Goal: Communication & Community: Answer question/provide support

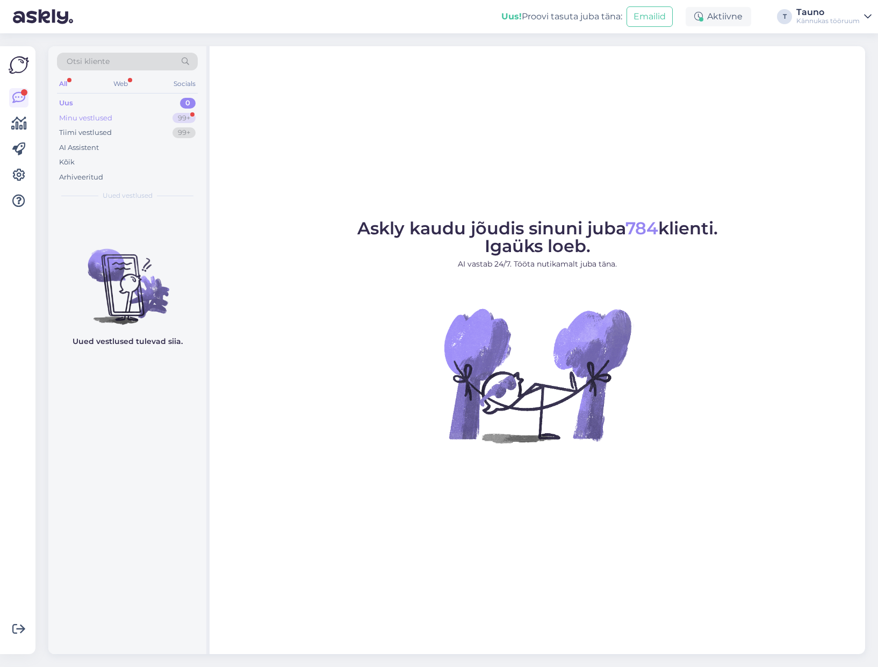
click at [85, 119] on div "Minu vestlused" at bounding box center [85, 118] width 53 height 11
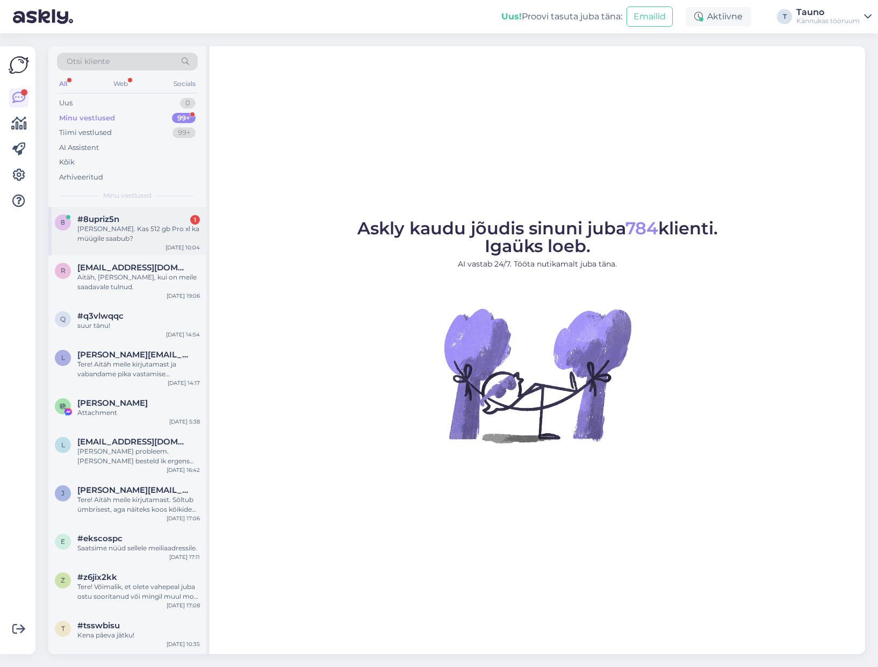
click at [111, 228] on div "[PERSON_NAME]. Kas 512 gb Pro xl ka müügile saabub?" at bounding box center [138, 233] width 122 height 19
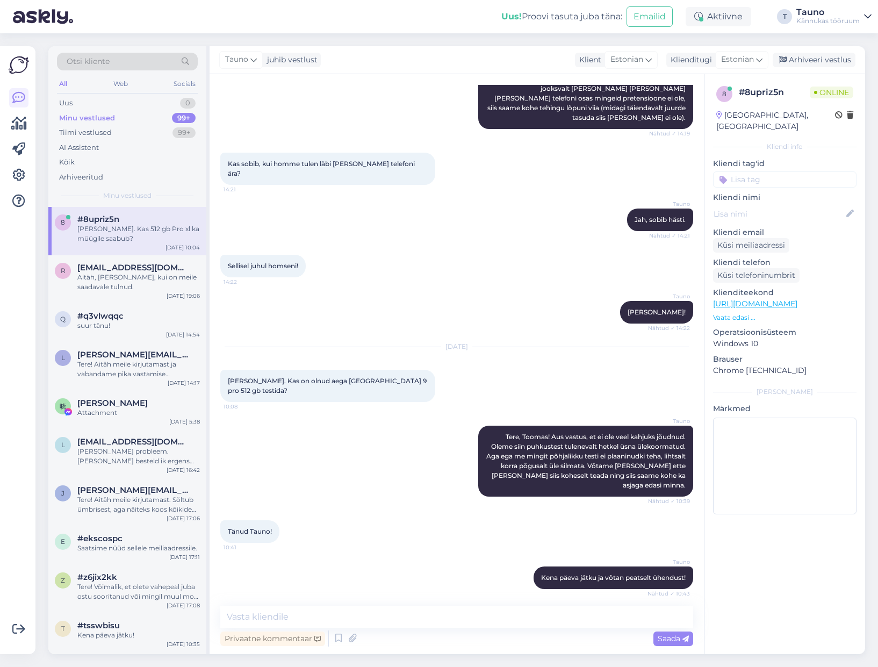
scroll to position [1149, 0]
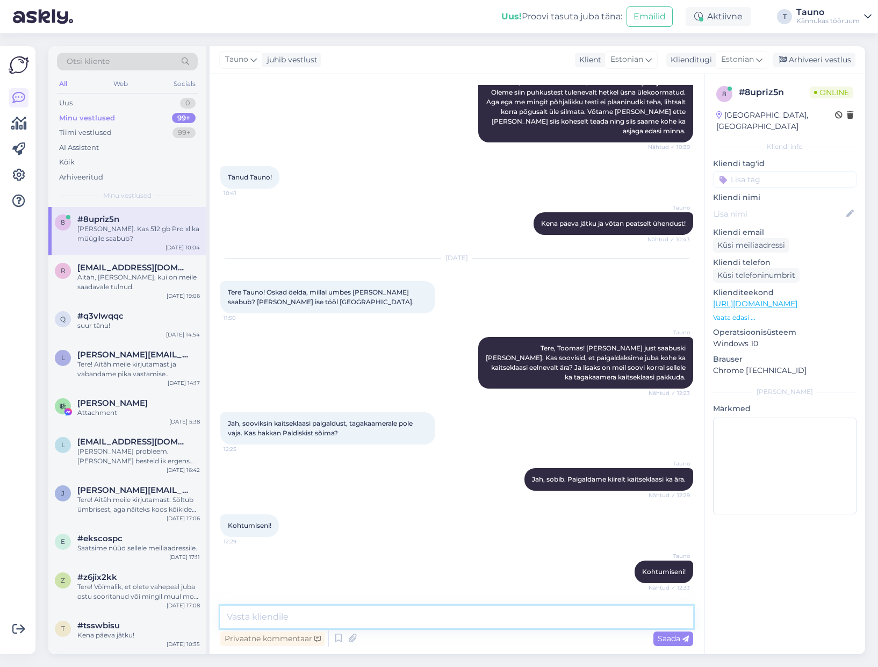
click at [299, 615] on textarea at bounding box center [456, 616] width 473 height 23
click at [457, 617] on textarea "Tere, Toomas! Jah, on ikka saabumas, aga hetkel ei oska täpsemat aega" at bounding box center [456, 616] width 473 height 23
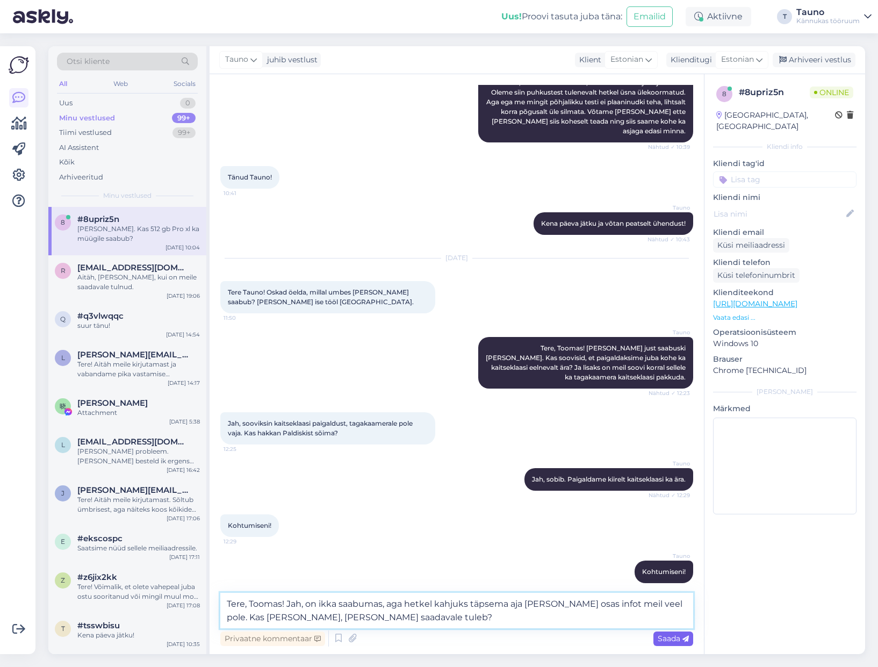
type textarea "Tere, Toomas! Jah, on ikka saabumas, aga hetkel kahjuks täpsema aja [PERSON_NAM…"
click at [673, 637] on span "Saada" at bounding box center [672, 638] width 31 height 10
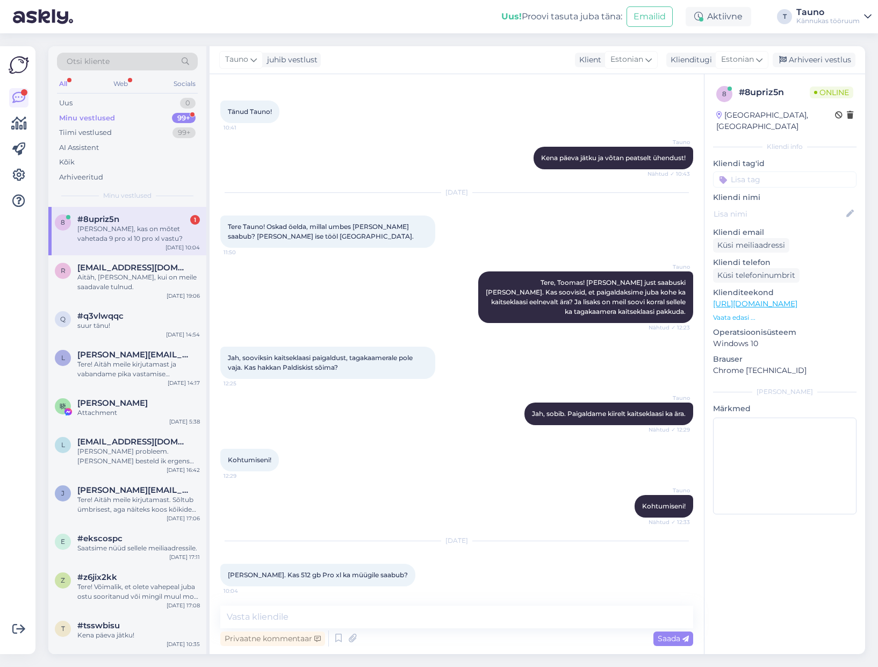
scroll to position [1261, 0]
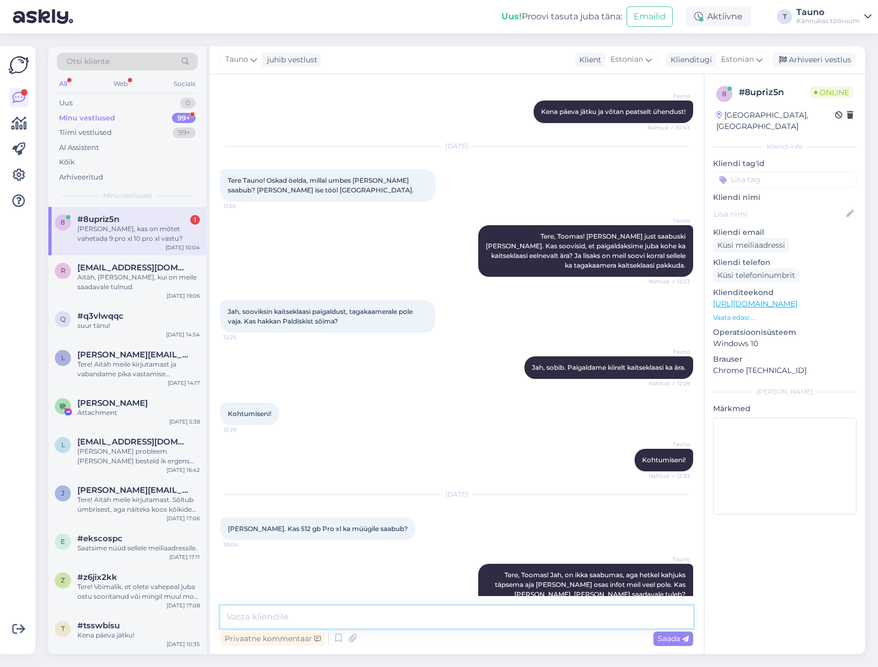
click at [249, 614] on textarea at bounding box center [456, 616] width 473 height 23
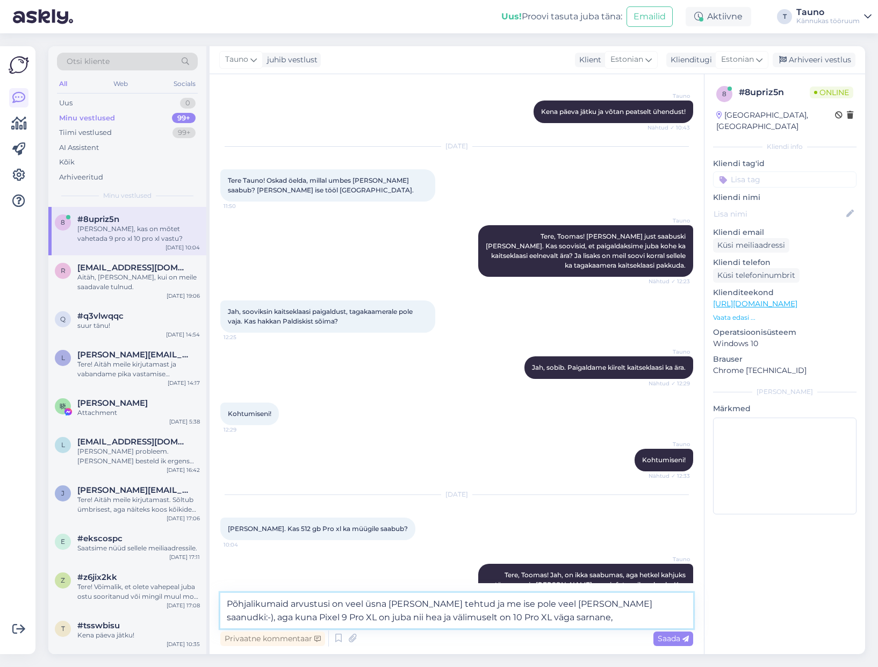
click at [620, 603] on textarea "Põhjalikumaid arvustusi on veel üsna [PERSON_NAME] tehtud ja me ise pole veel […" at bounding box center [456, 609] width 473 height 35
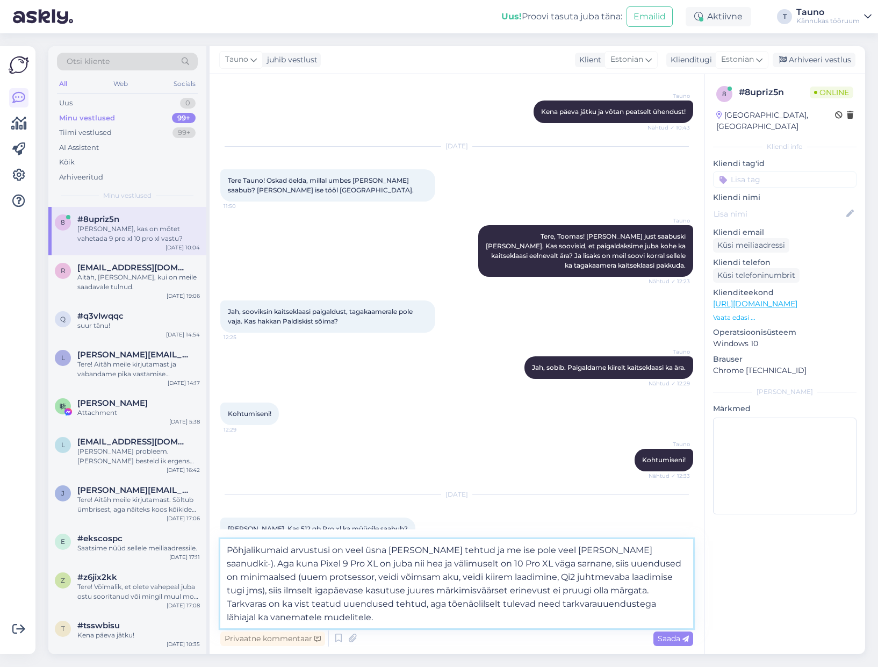
click at [432, 602] on textarea "Põhjalikumaid arvustusi on veel üsna [PERSON_NAME] tehtud ja me ise pole veel […" at bounding box center [456, 583] width 473 height 89
click at [307, 621] on textarea "Põhjalikumaid arvustusi on veel üsna [PERSON_NAME] tehtud ja me ise pole veel […" at bounding box center [456, 583] width 473 height 89
click at [455, 604] on textarea "Põhjalikumaid arvustusi on veel üsna [PERSON_NAME] tehtud ja me ise pole veel […" at bounding box center [456, 583] width 473 height 89
click at [465, 603] on textarea "Põhjalikumaid arvustusi on veel üsna [PERSON_NAME] tehtud ja me ise pole veel […" at bounding box center [456, 583] width 473 height 89
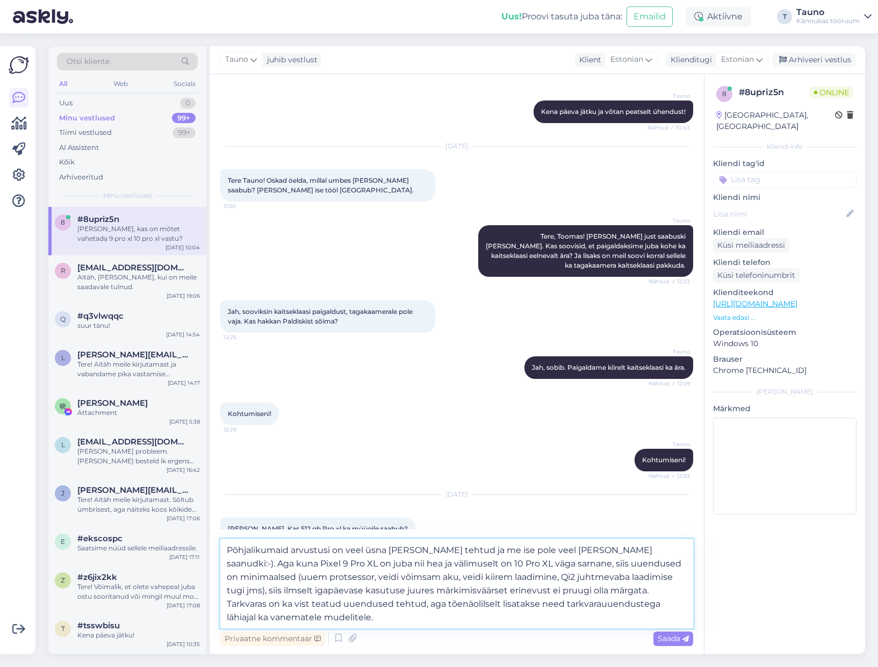
click at [465, 603] on textarea "Põhjalikumaid arvustusi on veel üsna [PERSON_NAME] tehtud ja me ise pole veel […" at bounding box center [456, 583] width 473 height 89
click at [337, 615] on textarea "Põhjalikumaid arvustusi on veel üsna [PERSON_NAME] tehtud ja me ise pole veel […" at bounding box center [456, 583] width 473 height 89
drag, startPoint x: 391, startPoint y: 604, endPoint x: 413, endPoint y: 624, distance: 29.3
click at [391, 604] on textarea "Põhjalikumaid arvustusi on veel üsna [PERSON_NAME] tehtud ja me ise pole veel […" at bounding box center [456, 583] width 473 height 89
click at [544, 602] on textarea "Põhjalikumaid arvustusi on veel üsna [PERSON_NAME] tehtud ja me ise pole veel […" at bounding box center [456, 583] width 473 height 89
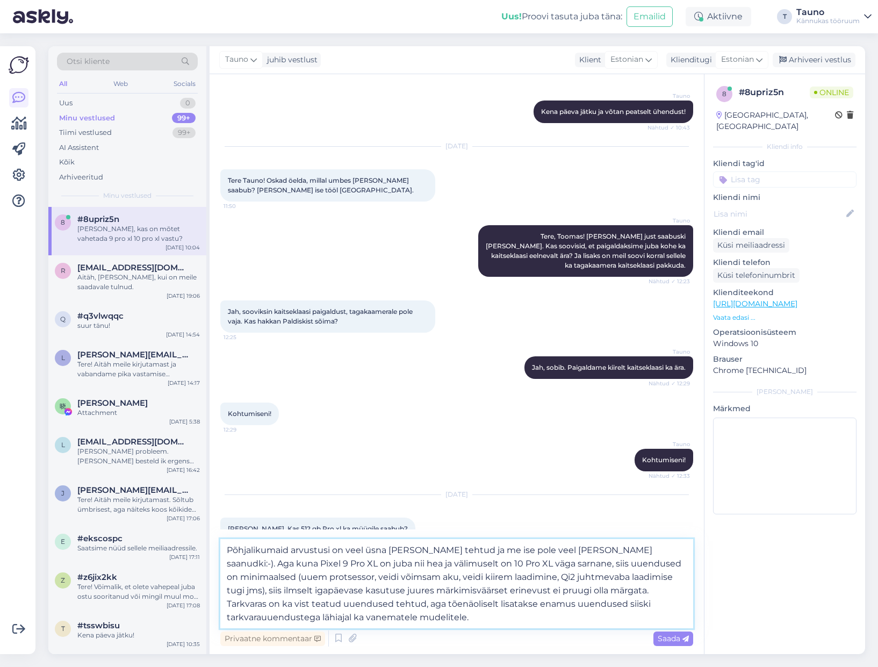
click at [529, 619] on textarea "Põhjalikumaid arvustusi on veel üsna [PERSON_NAME] tehtud ja me ise pole veel […" at bounding box center [456, 583] width 473 height 89
type textarea "Põhjalikumaid arvustusi on veel üsna [PERSON_NAME] tehtud ja me ise pole veel […"
click at [674, 639] on span "Saada" at bounding box center [672, 638] width 31 height 10
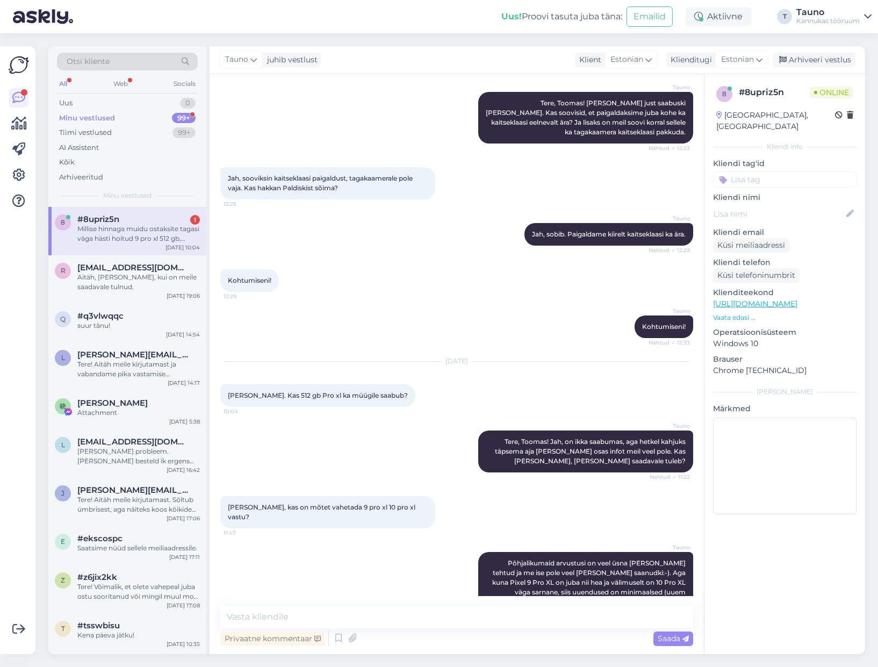
scroll to position [1450, 0]
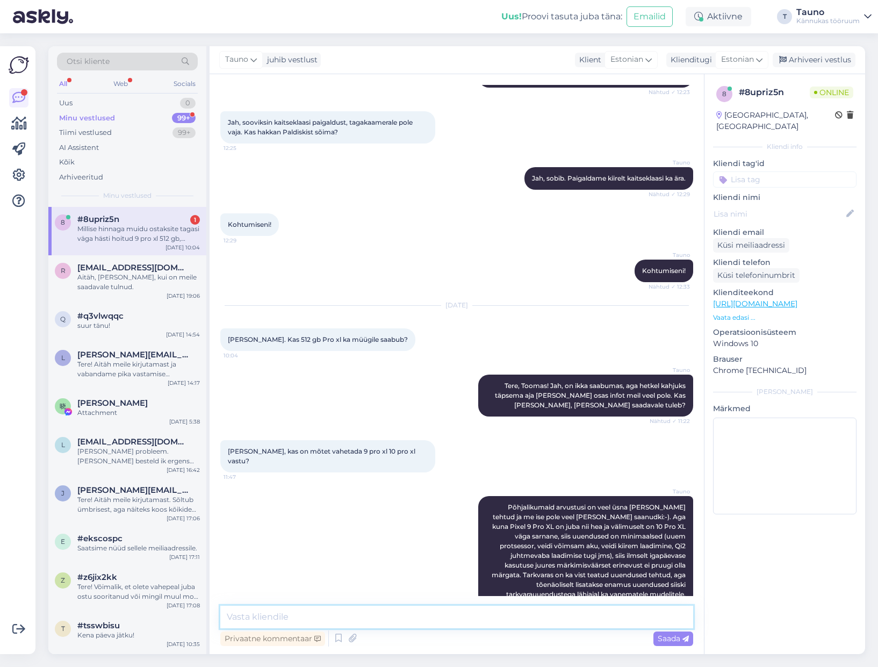
click at [287, 614] on textarea at bounding box center [456, 616] width 473 height 23
type textarea "Me natuke kalkuleerime ja siis [PERSON_NAME]. :-)"
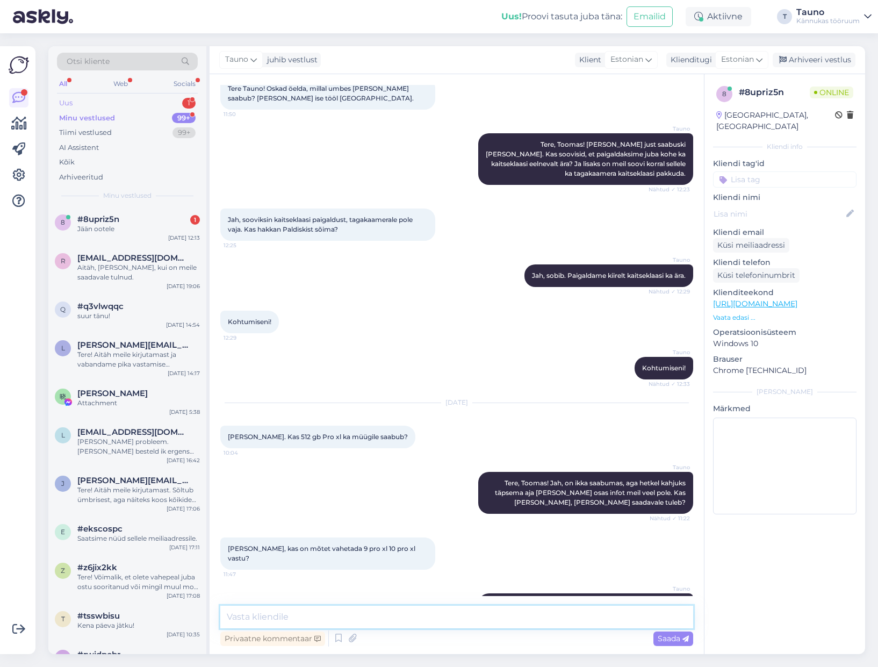
scroll to position [1300, 0]
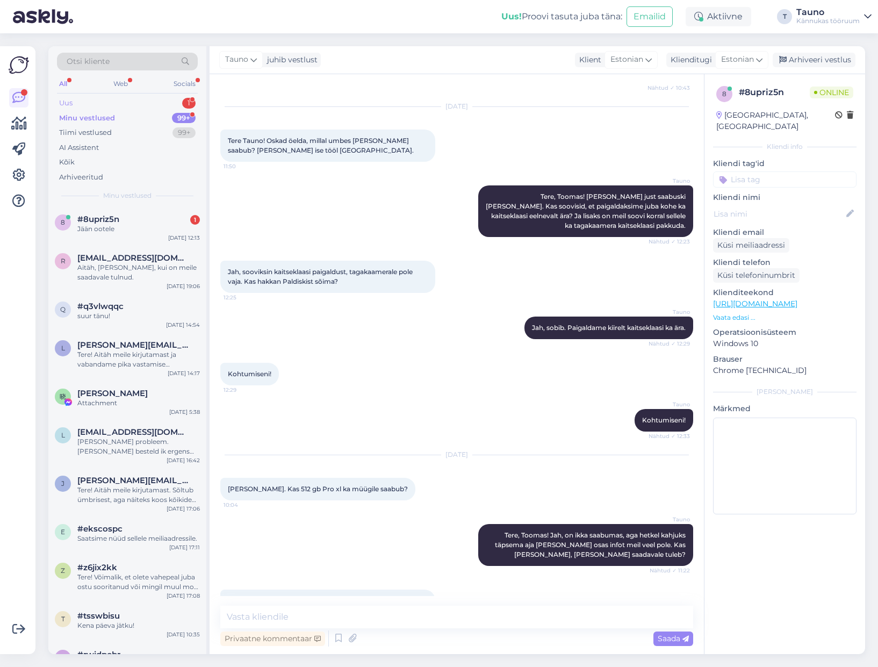
click at [82, 102] on div "Uus 1" at bounding box center [127, 103] width 141 height 15
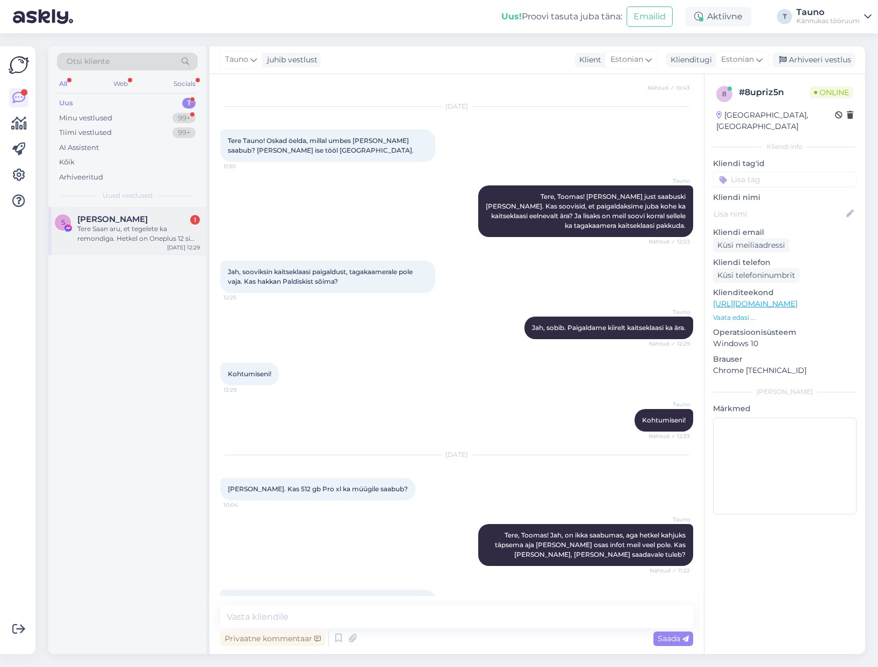
click at [122, 247] on div "S [PERSON_NAME] 1 [PERSON_NAME] aru, et tegelete ka remondiga. Hetkel on Oneplu…" at bounding box center [127, 231] width 158 height 48
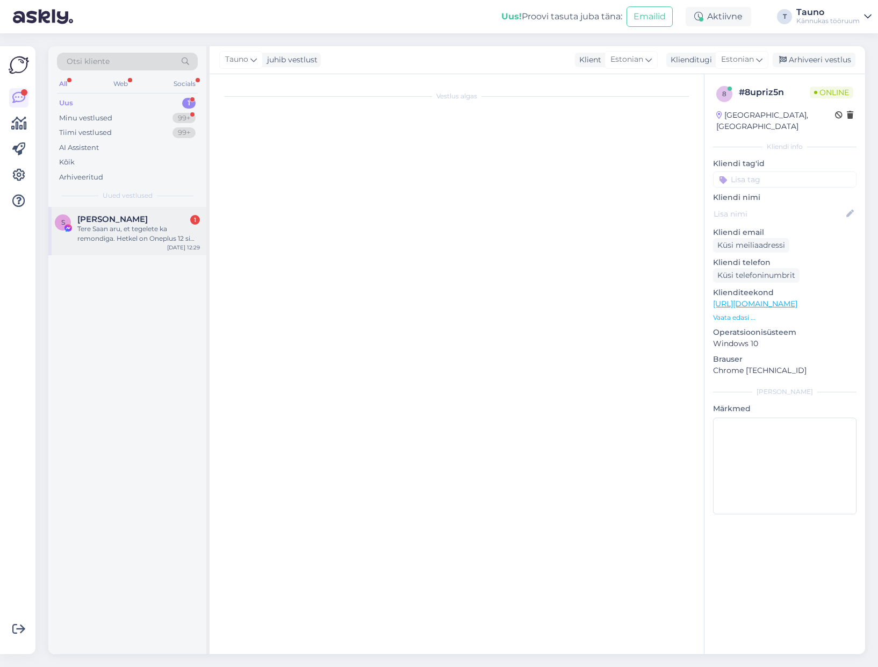
scroll to position [0, 0]
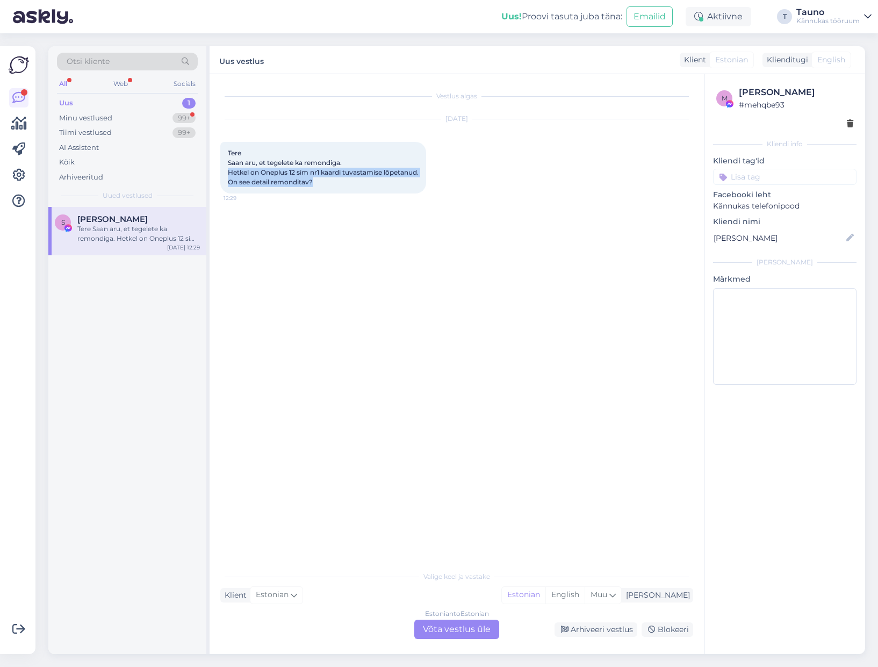
drag, startPoint x: 317, startPoint y: 182, endPoint x: 220, endPoint y: 173, distance: 98.1
click at [220, 173] on div "Tere Saan aru, et tegelete ka remondiga. Hetkel on Oneplus 12 sim nr1 kaardi tu…" at bounding box center [323, 168] width 206 height 52
copy span "Hetkel on Oneplus 12 sim nr1 kaardi tuvastamise lõpetanud. On see detail remond…"
click at [454, 626] on div "Estonian to Estonian Võta vestlus üle" at bounding box center [456, 628] width 85 height 19
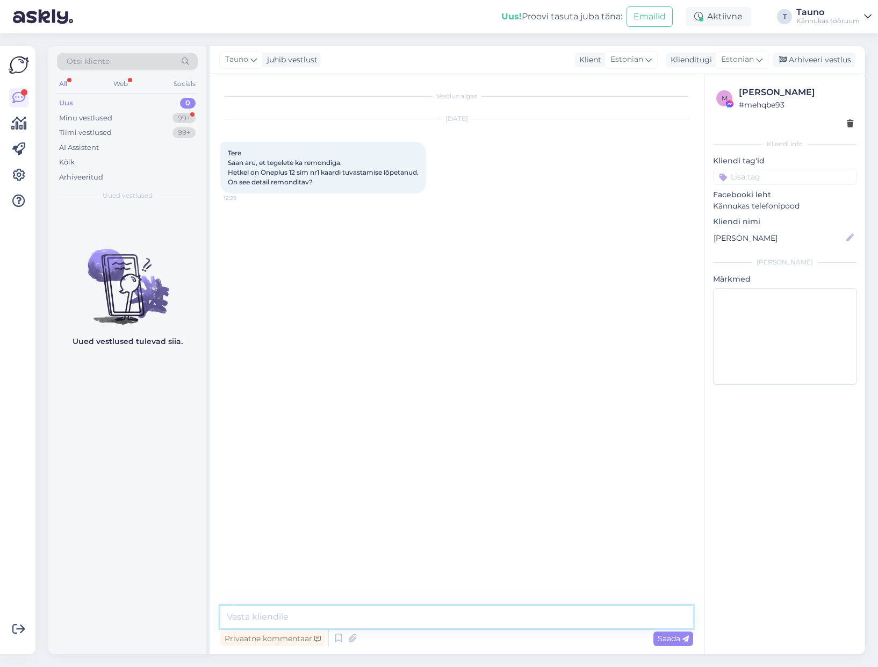
click at [299, 616] on textarea at bounding box center [456, 616] width 473 height 23
click at [339, 636] on icon at bounding box center [338, 638] width 13 height 16
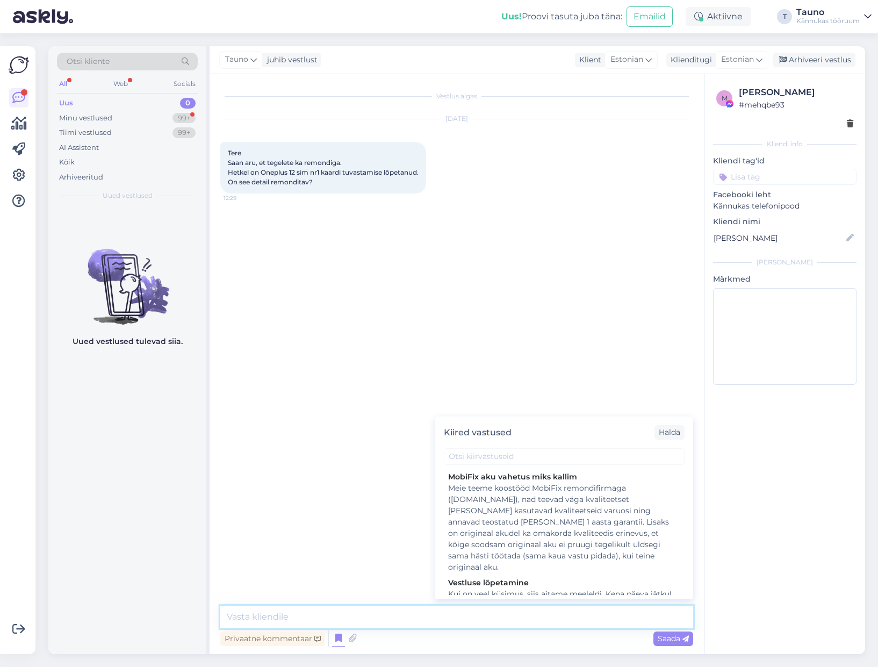
click at [269, 614] on textarea at bounding box center [456, 616] width 473 height 23
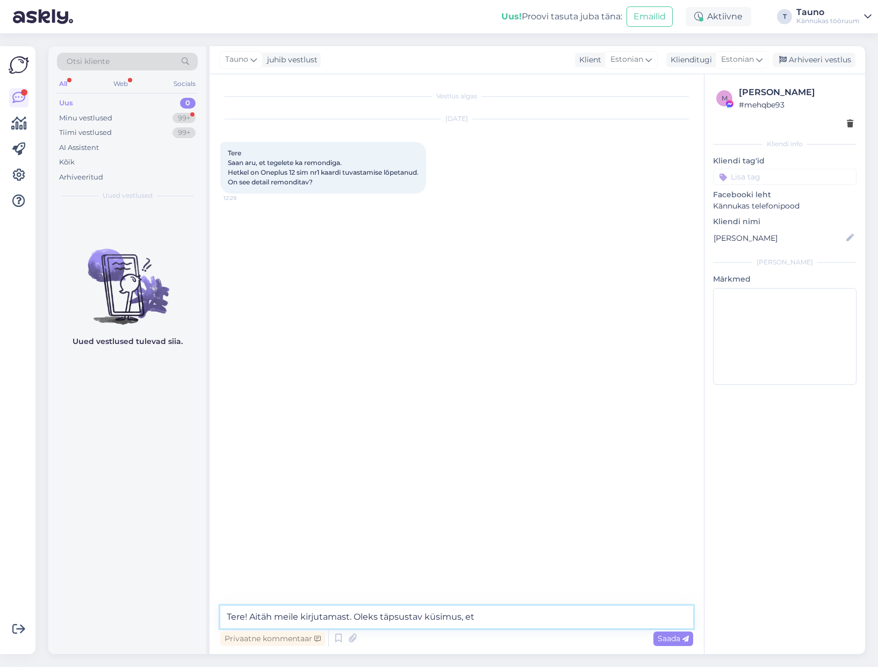
paste textarea "Kas viga tekkis järsku või klient tegi midagi sim pesaga [PERSON_NAME] tagajärj…"
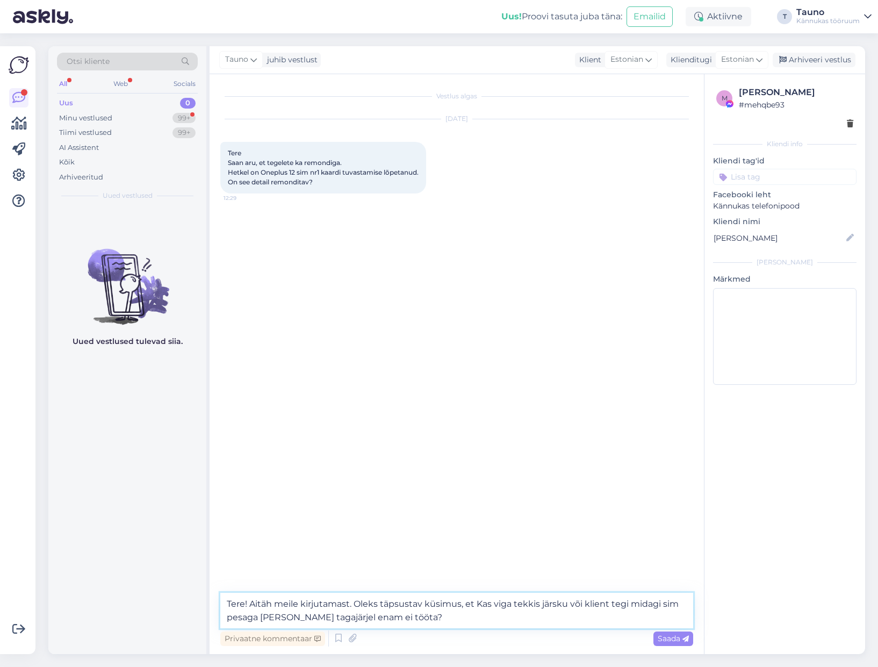
drag, startPoint x: 482, startPoint y: 601, endPoint x: 488, endPoint y: 609, distance: 10.0
click at [482, 603] on textarea "Tere! Aitäh meile kirjutamast. Oleks täpsustav küsimus, et Kas viga tekkis järs…" at bounding box center [456, 609] width 473 height 35
drag, startPoint x: 582, startPoint y: 603, endPoint x: 609, endPoint y: 602, distance: 26.3
click at [609, 602] on textarea "Tere! Aitäh meile kirjutamast. Oleks täpsustav küsimus, et kas viga tekkis järs…" at bounding box center [456, 609] width 473 height 35
click at [578, 623] on textarea "Tere! Aitäh meile kirjutamast. Oleks täpsustav küsimus, et kas viga tekkis järs…" at bounding box center [456, 609] width 473 height 35
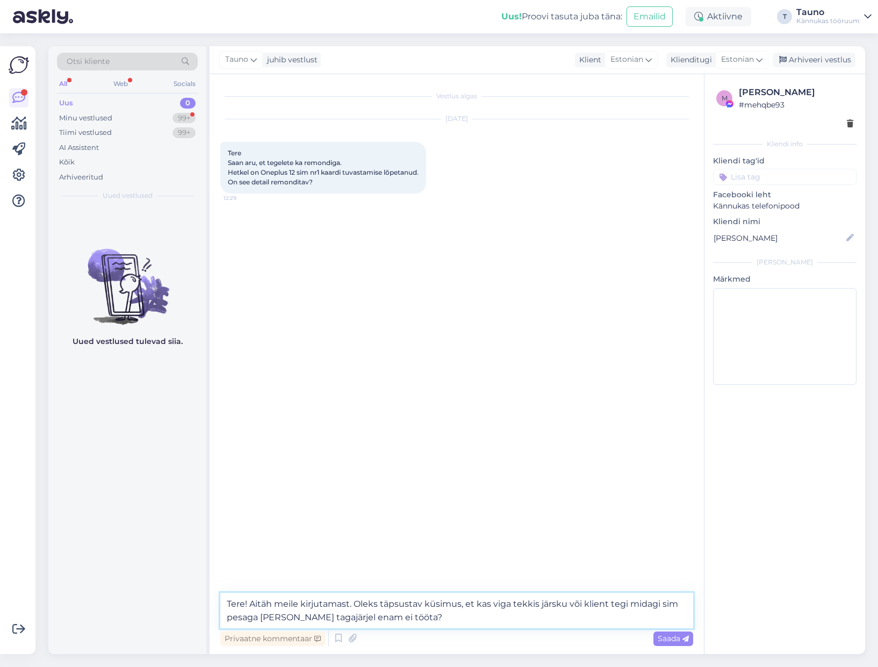
drag, startPoint x: 543, startPoint y: 614, endPoint x: 569, endPoint y: 604, distance: 27.7
click at [569, 604] on textarea "Tere! Aitäh meile kirjutamast. Oleks täpsustav küsimus, et kas viga tekkis järs…" at bounding box center [456, 609] width 473 height 35
click at [547, 610] on textarea "Tere! Aitäh meile kirjutamast. Oleks täpsustav küsimus, et kas viga tekkis järs…" at bounding box center [456, 609] width 473 height 35
drag, startPoint x: 545, startPoint y: 613, endPoint x: 539, endPoint y: 605, distance: 10.0
click at [539, 605] on textarea "Tere! Aitäh meile kirjutamast. Oleks täpsustav küsimus, et kas viga tekkis järs…" at bounding box center [456, 609] width 473 height 35
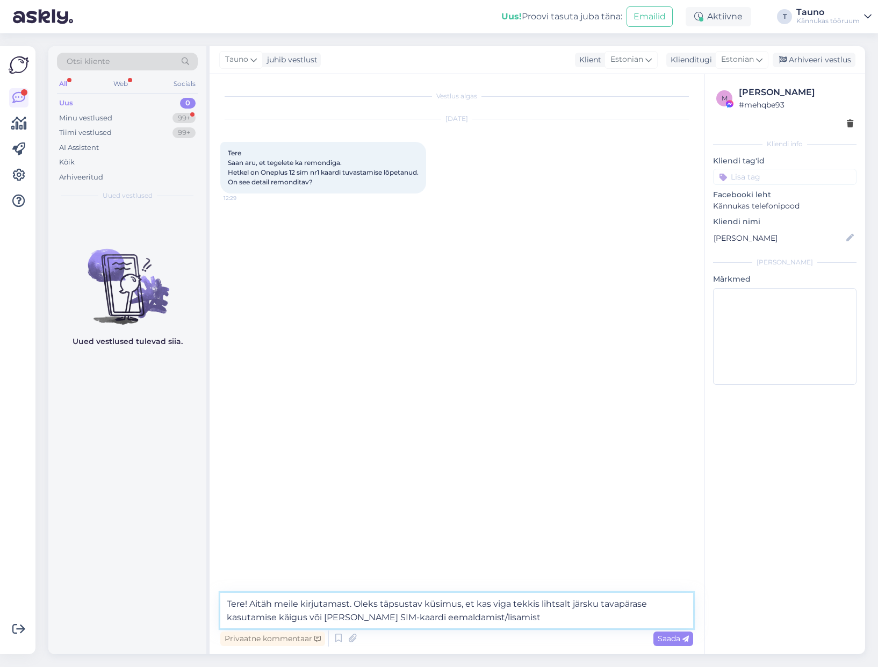
type textarea "Tere! Aitäh meile kirjutamast. Oleks täpsustav küsimus, et kas viga tekkis liht…"
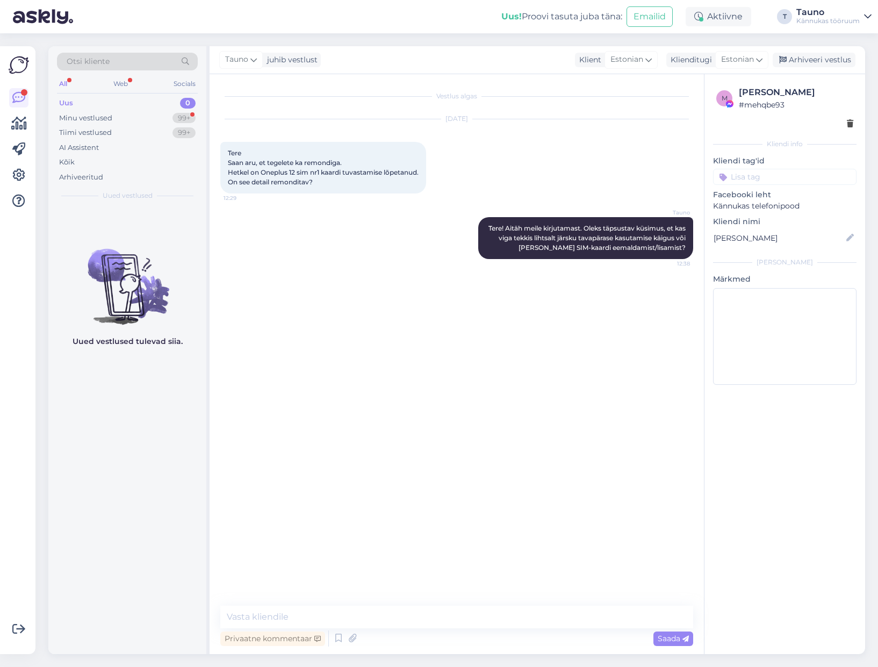
click at [79, 109] on div "Uus 0" at bounding box center [127, 103] width 141 height 15
click at [83, 117] on div "Minu vestlused" at bounding box center [85, 118] width 53 height 11
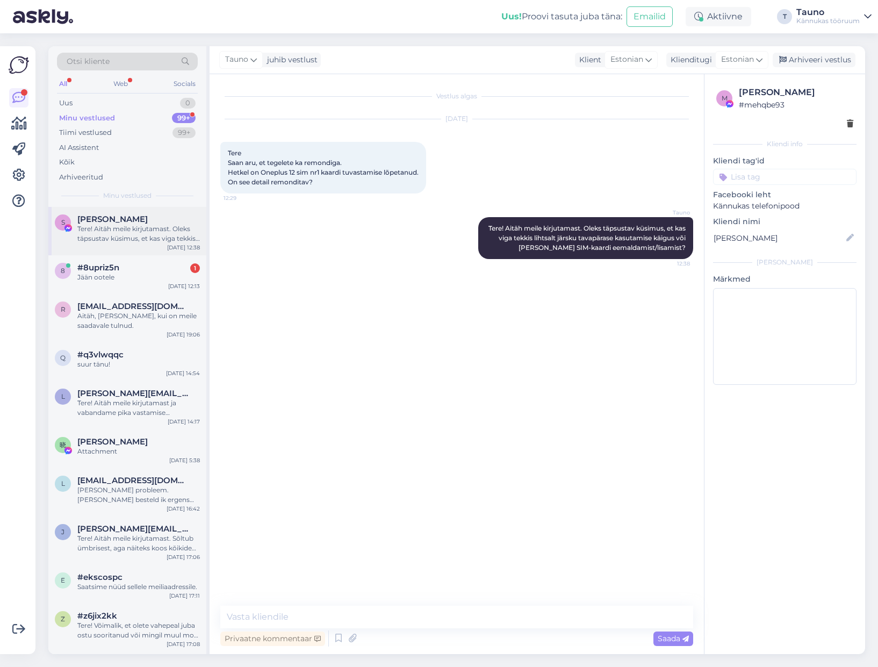
click at [102, 225] on div "Tere! Aitäh meile kirjutamast. Oleks täpsustav küsimus, et kas viga tekkis liht…" at bounding box center [138, 233] width 122 height 19
click at [100, 272] on span "#8upriz5n" at bounding box center [98, 268] width 42 height 10
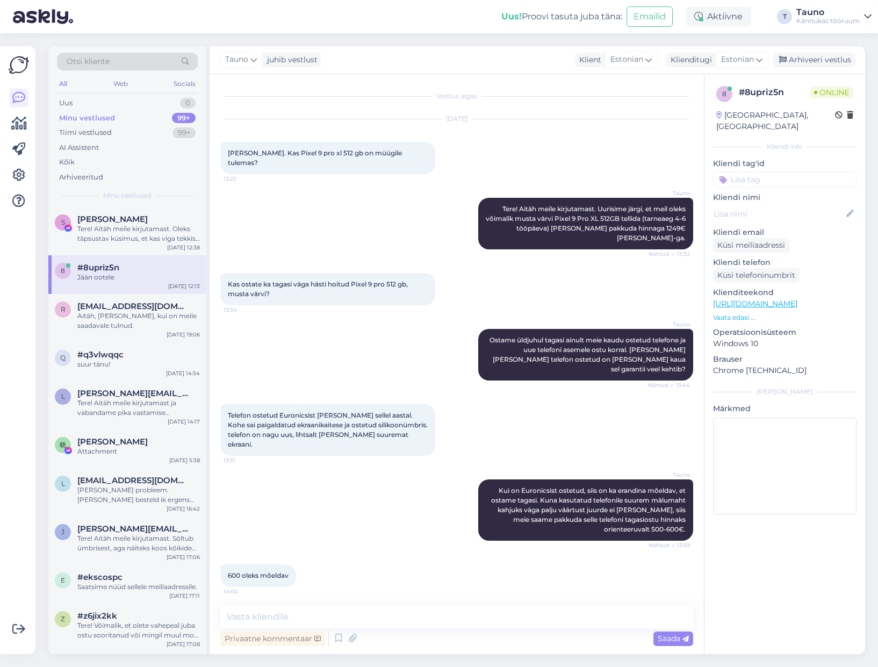
scroll to position [1542, 0]
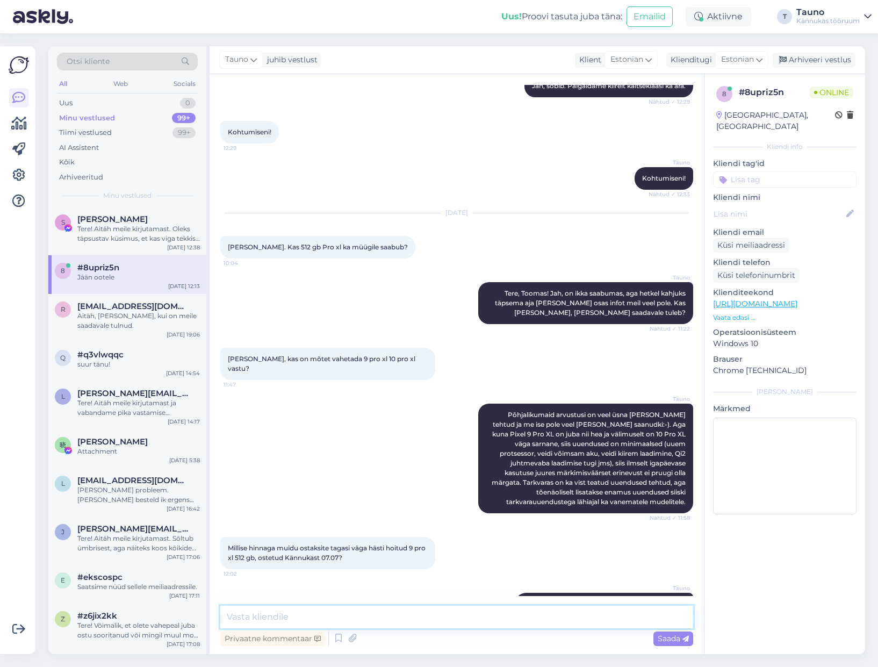
click at [252, 617] on textarea at bounding box center [456, 616] width 473 height 23
type textarea "Saaksime uue telefoni ostu korral Pixel 9 Pro XL 512GB tagasiostu hinnaks pakku…"
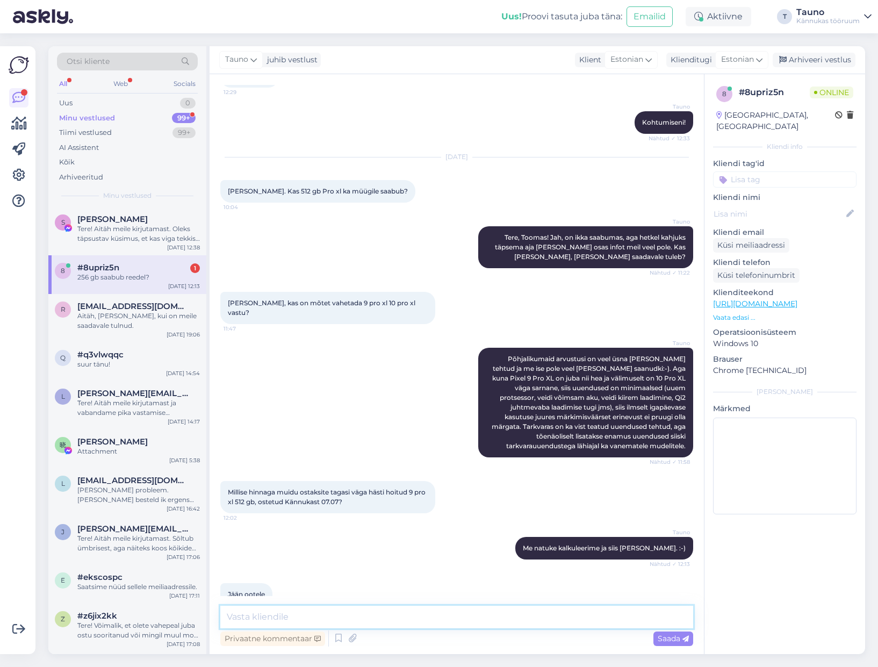
scroll to position [1644, 0]
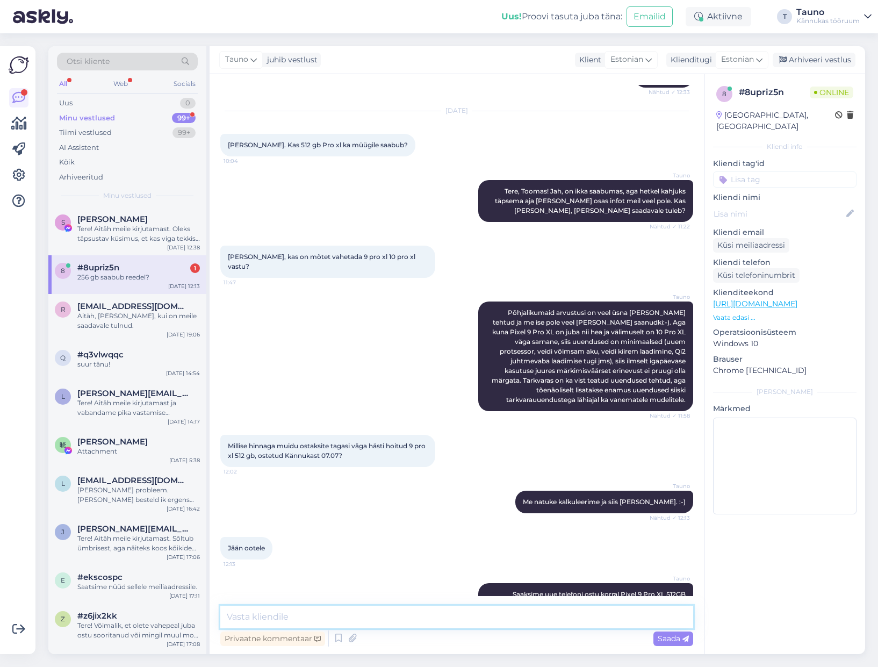
click at [257, 614] on textarea at bounding box center [456, 616] width 473 height 23
type textarea "Jah, praegu teadaolevalt peaks nädala [PERSON_NAME] saabuma."
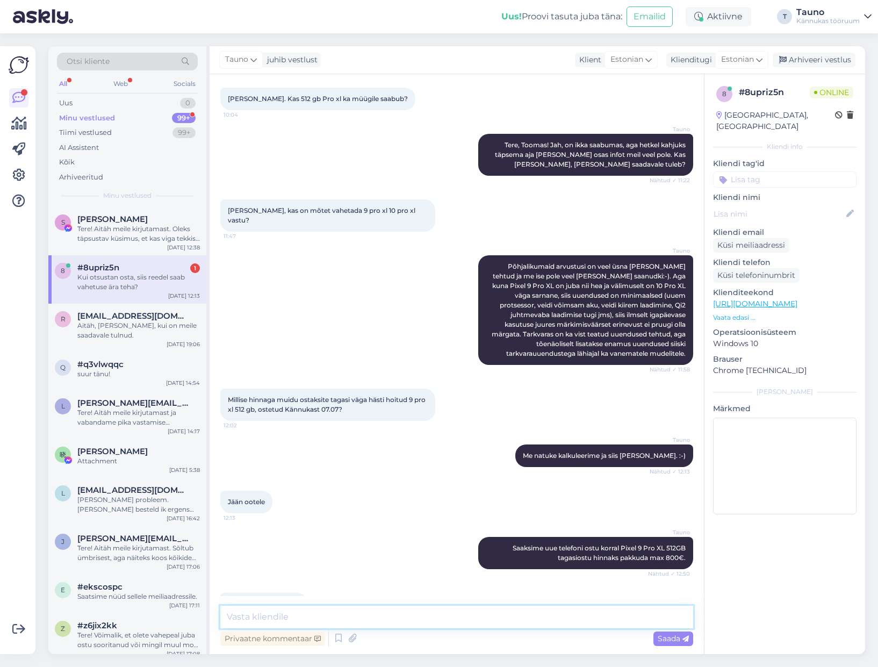
scroll to position [1736, 0]
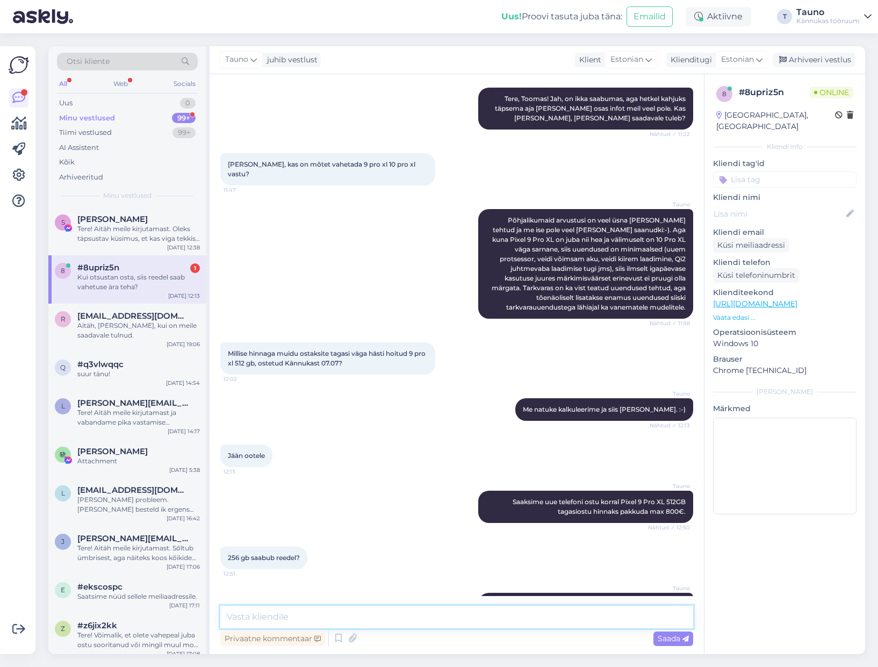
click at [272, 613] on textarea at bounding box center [456, 616] width 473 height 23
type textarea "Jah, kui nüüd reedeks ikka on telefonid [PERSON_NAME] jõudnud, siis põhimõtteli…"
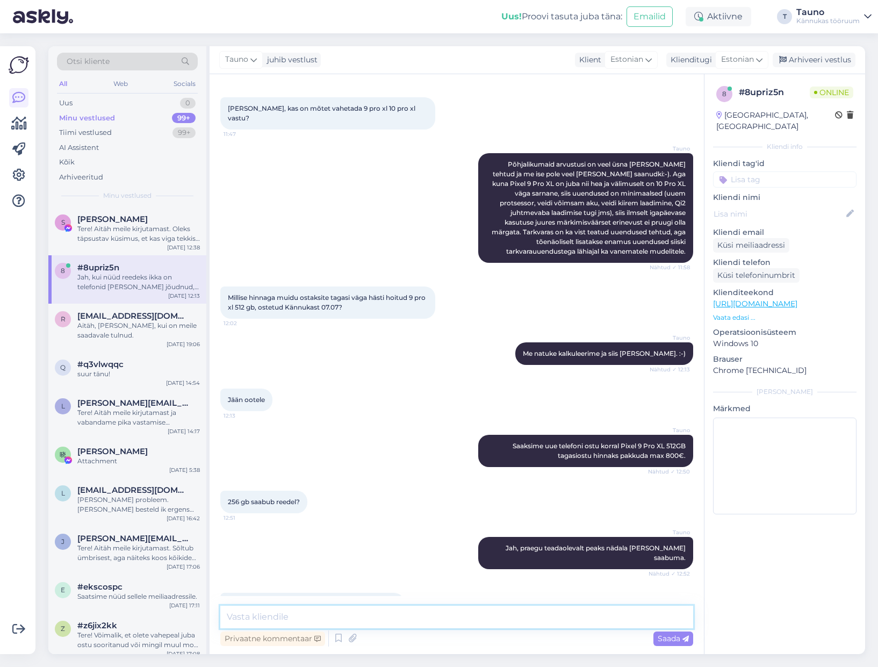
scroll to position [1839, 0]
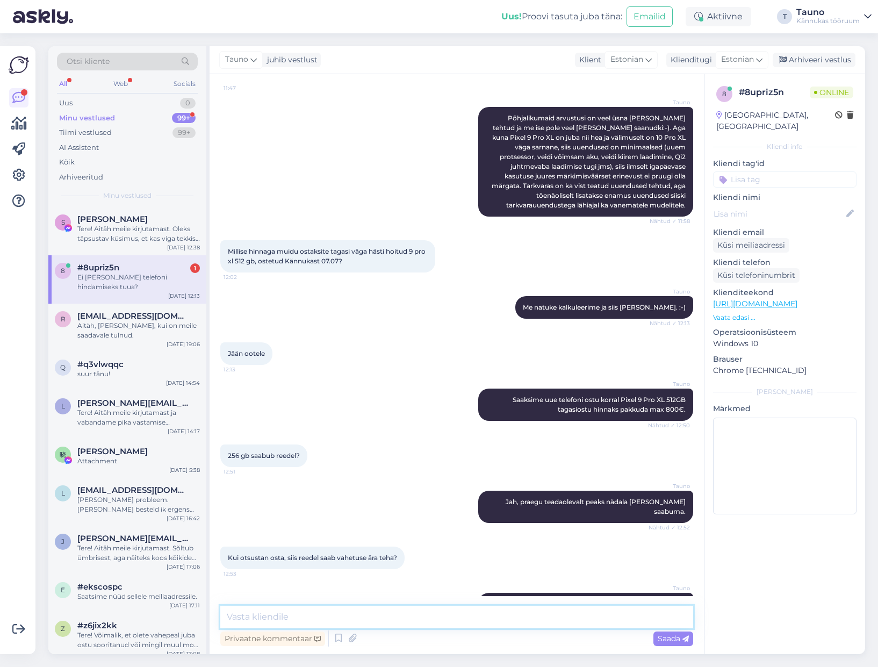
click at [259, 616] on textarea at bounding box center [456, 616] width 473 height 23
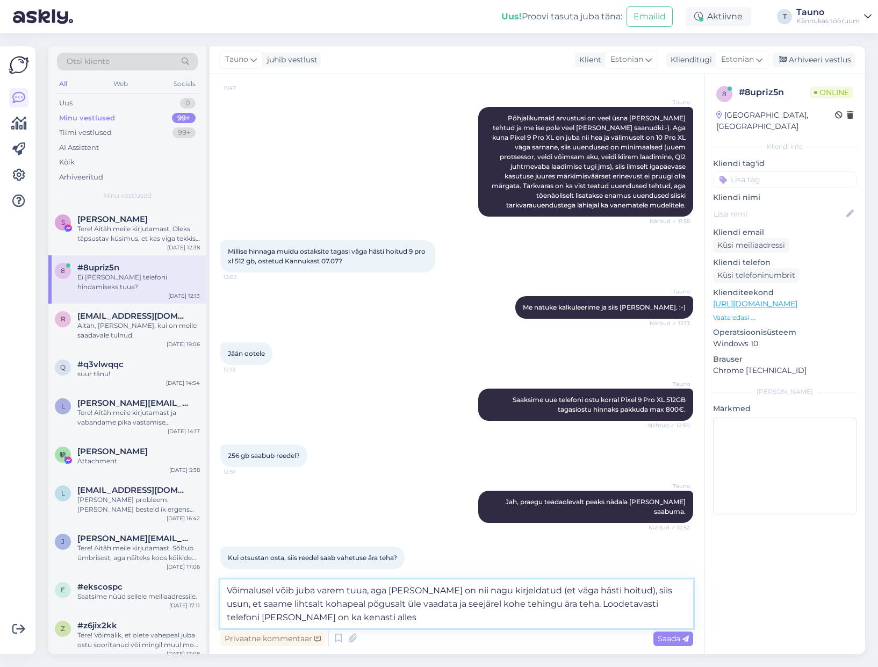
type textarea "Võimalusel võib juba varem tuua, aga [PERSON_NAME] on nii nagu kirjeldatud (et …"
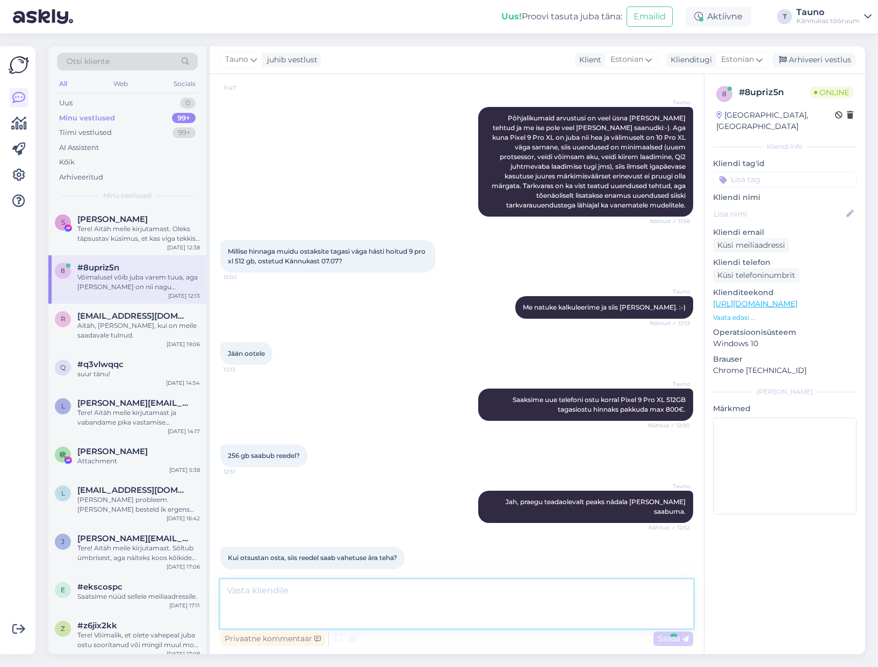
scroll to position [1914, 0]
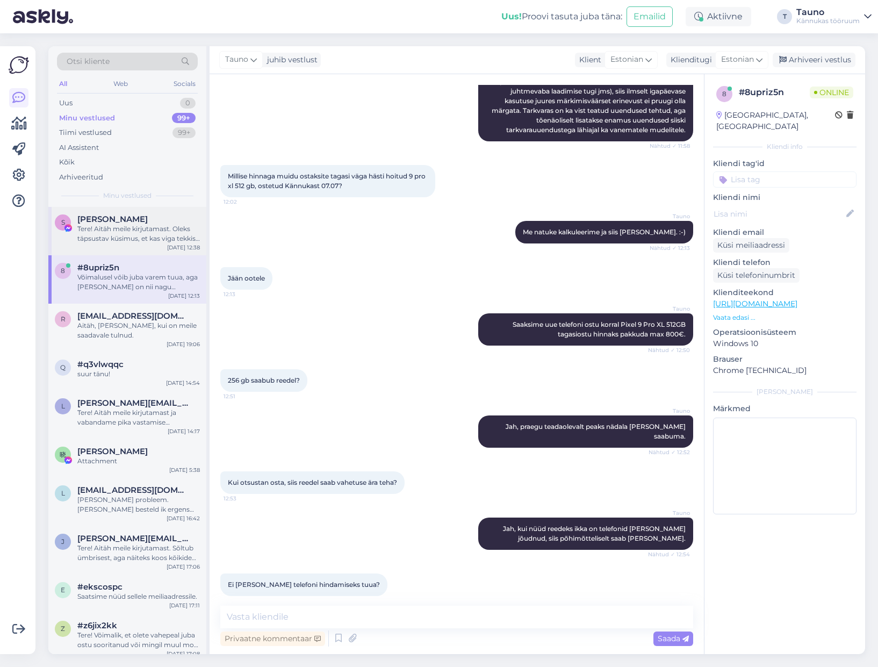
click at [114, 225] on div "Tere! Aitäh meile kirjutamast. Oleks täpsustav küsimus, et kas viga tekkis liht…" at bounding box center [138, 233] width 122 height 19
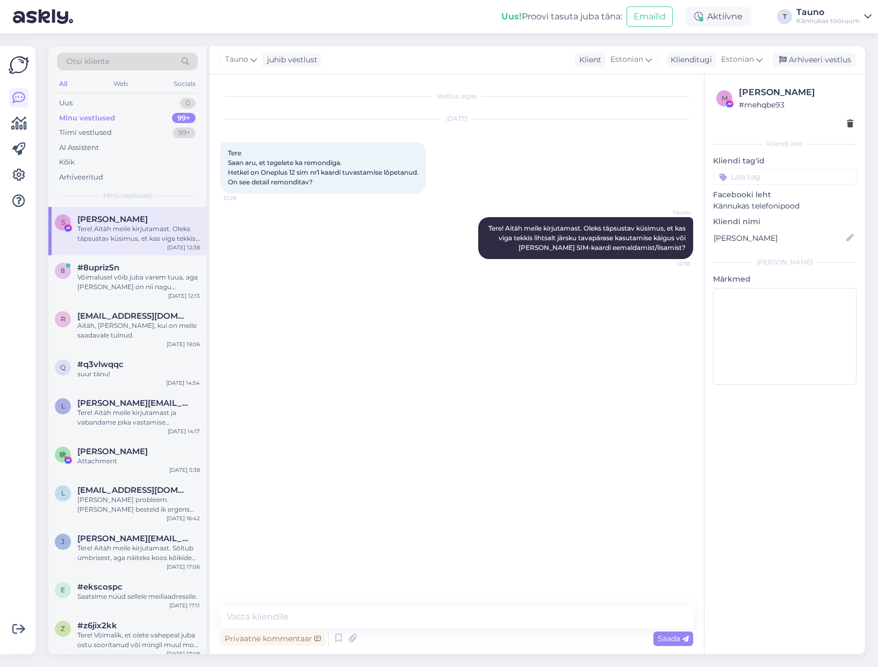
scroll to position [0, 0]
click at [267, 615] on textarea at bounding box center [456, 616] width 473 height 23
type textarea "R"
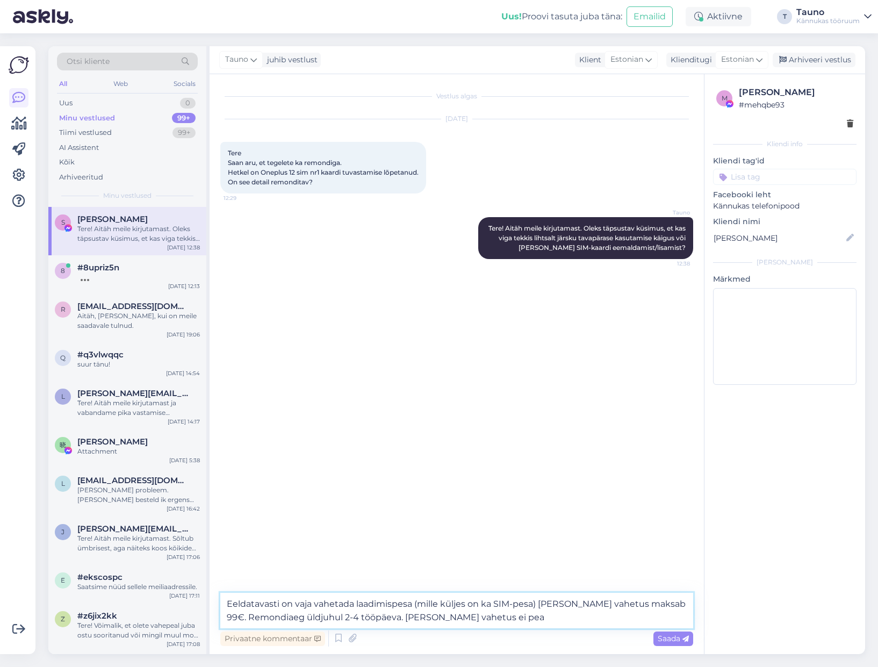
drag, startPoint x: 409, startPoint y: 617, endPoint x: 490, endPoint y: 616, distance: 81.6
click at [490, 616] on textarea "Eeldatavasti on vaja vahetada laadimispesa (mille küljes on ka SIM-pesa) [PERSO…" at bounding box center [456, 609] width 473 height 35
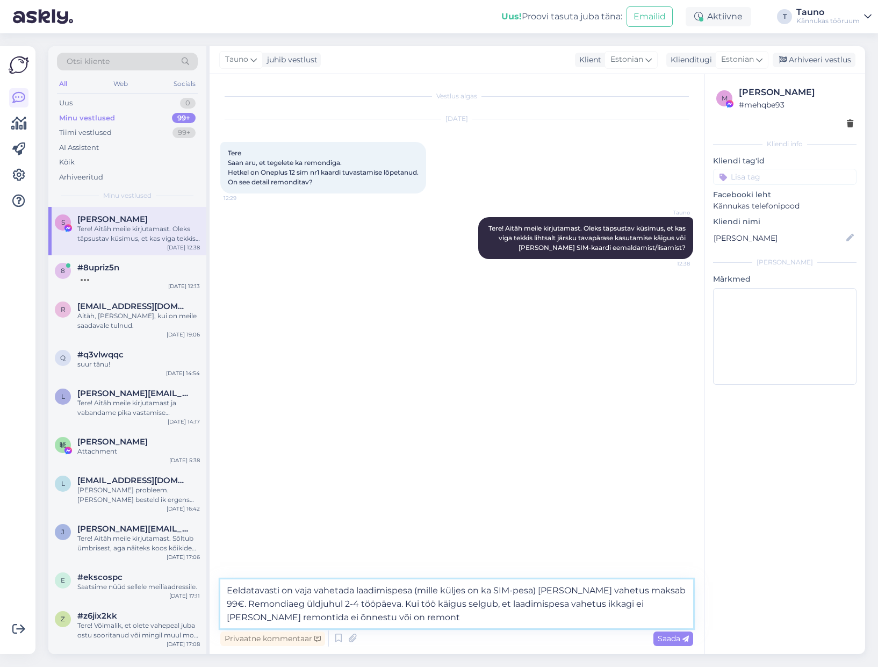
click at [653, 604] on textarea "Eeldatavasti on vaja vahetada laadimispesa (mille küljes on ka SIM-pesa) [PERSO…" at bounding box center [456, 603] width 473 height 49
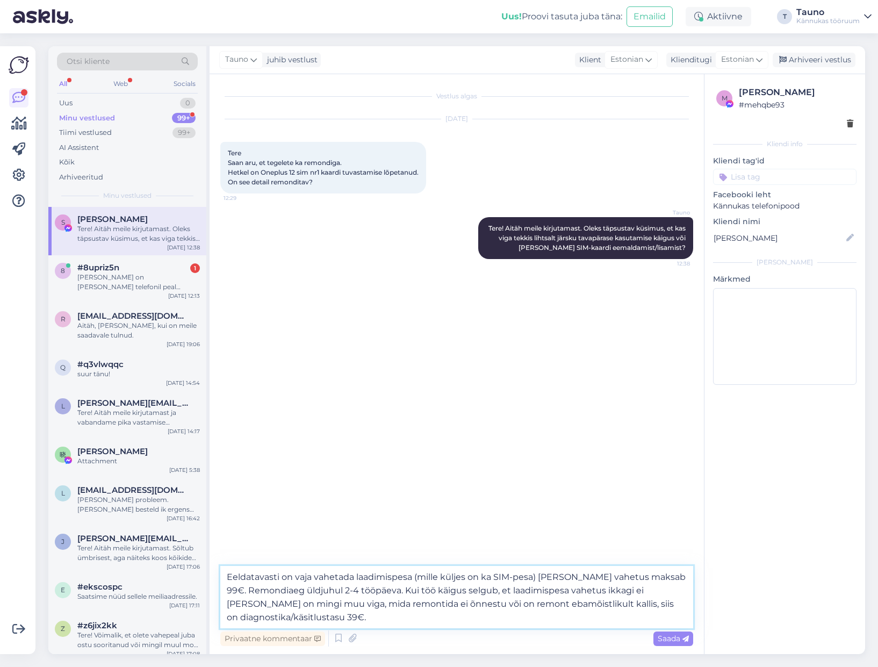
drag, startPoint x: 598, startPoint y: 607, endPoint x: 620, endPoint y: 626, distance: 28.9
click at [598, 607] on textarea "Eeldatavasti on vaja vahetada laadimispesa (mille küljes on ka SIM-pesa) [PERSO…" at bounding box center [456, 597] width 473 height 62
click at [379, 613] on textarea "Eeldatavasti on vaja vahetada laadimispesa (mille küljes on ka SIM-pesa) [PERSO…" at bounding box center [456, 597] width 473 height 62
click at [585, 603] on textarea "Eeldatavasti on vaja vahetada laadimispesa (mille küljes on ka SIM-pesa) [PERSO…" at bounding box center [456, 597] width 473 height 62
drag, startPoint x: 669, startPoint y: 602, endPoint x: 587, endPoint y: 604, distance: 82.2
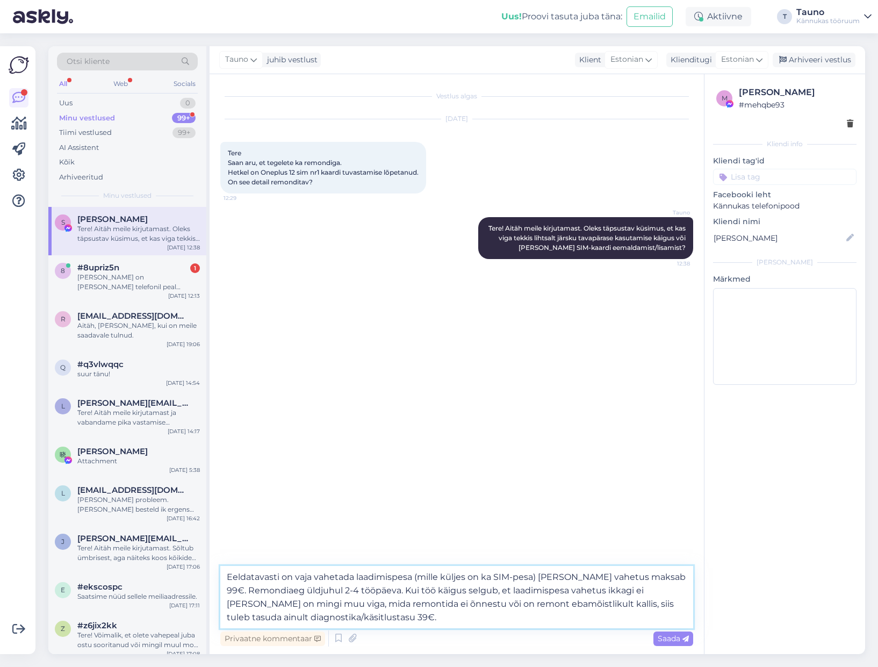
click at [587, 604] on textarea "Eeldatavasti on vaja vahetada laadimispesa (mille küljes on ka SIM-pesa) [PERSO…" at bounding box center [456, 597] width 473 height 62
click at [424, 619] on textarea "Eeldatavasti on vaja vahetada laadimispesa (mille küljes on ka SIM-pesa) [PERSO…" at bounding box center [456, 597] width 473 height 62
click at [395, 616] on textarea "Eeldatavasti on vaja vahetada laadimispesa (mille küljes on ka SIM-pesa) [PERSO…" at bounding box center [456, 597] width 473 height 62
type textarea "Eeldatavasti on vaja vahetada laadimispesa (mille küljes on ka SIM-pesa) [PERSO…"
click at [676, 635] on span "Saada" at bounding box center [672, 638] width 31 height 10
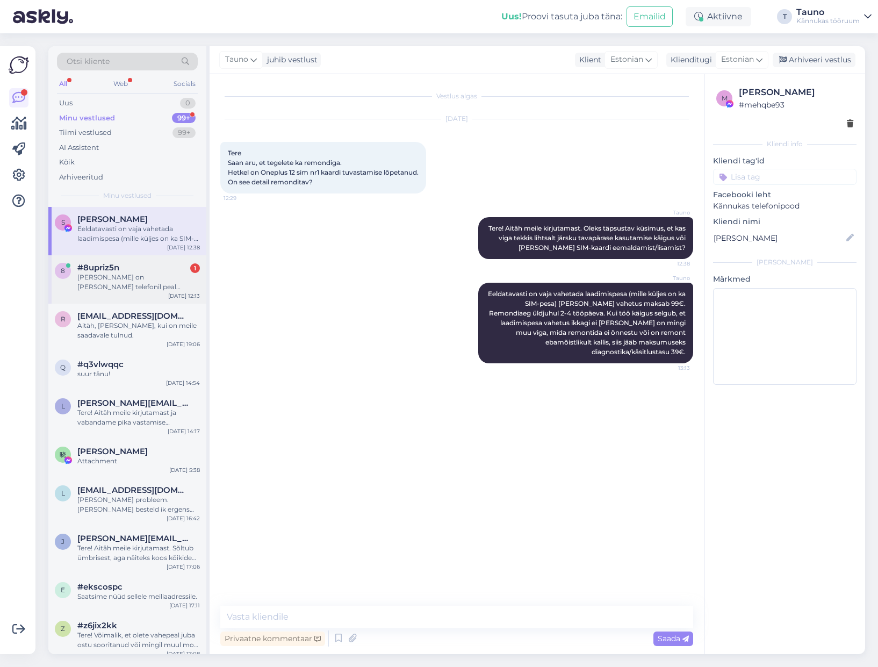
click at [99, 286] on div "[PERSON_NAME] on [PERSON_NAME] telefonil peal kaitesklaas ning ümbrises ostuhet…" at bounding box center [138, 281] width 122 height 19
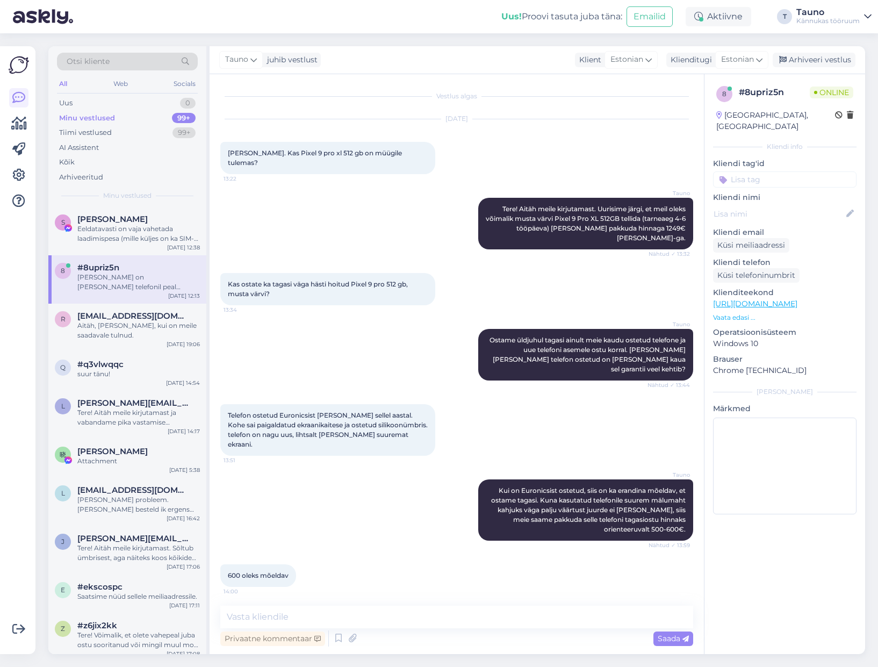
scroll to position [1979, 0]
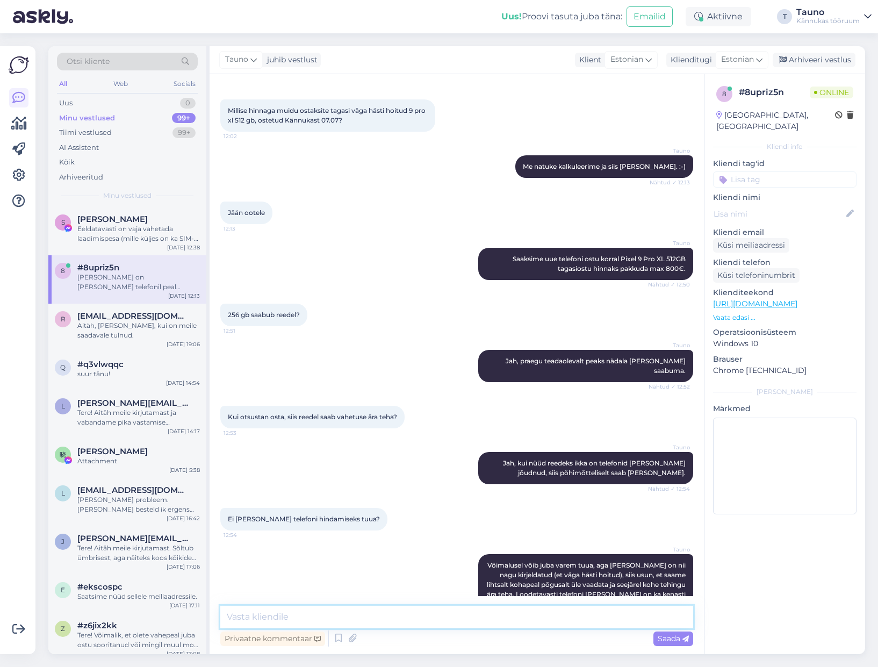
click at [276, 613] on textarea at bounding box center [456, 616] width 473 height 23
type textarea "Jah, hästi, [PERSON_NAME]!"
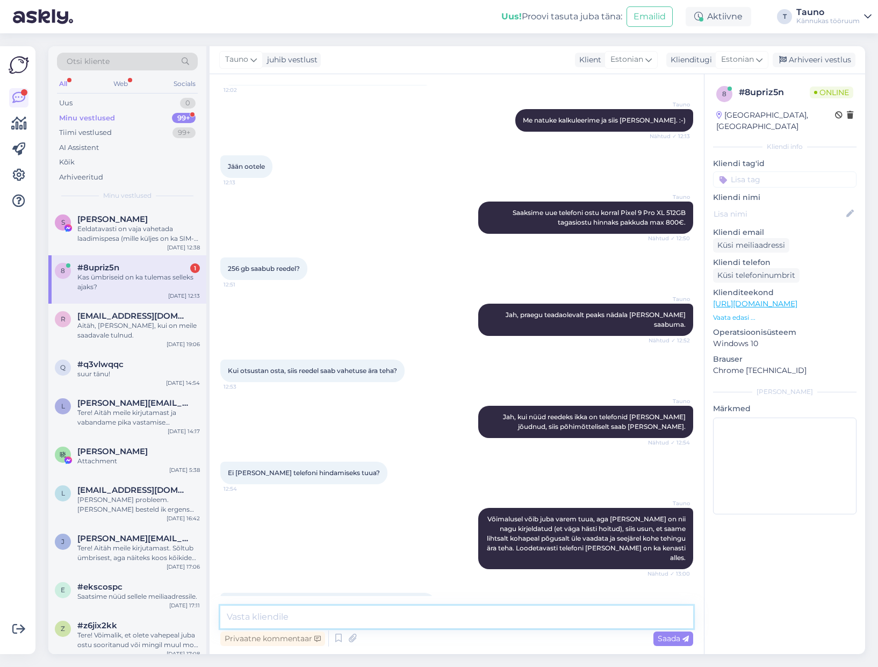
scroll to position [2072, 0]
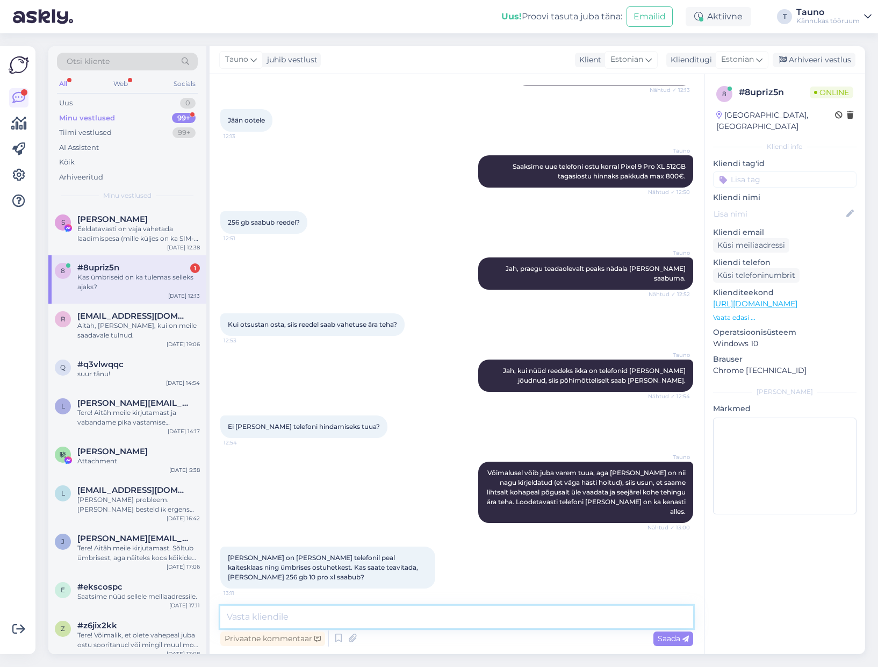
click at [285, 616] on textarea at bounding box center [456, 616] width 473 height 23
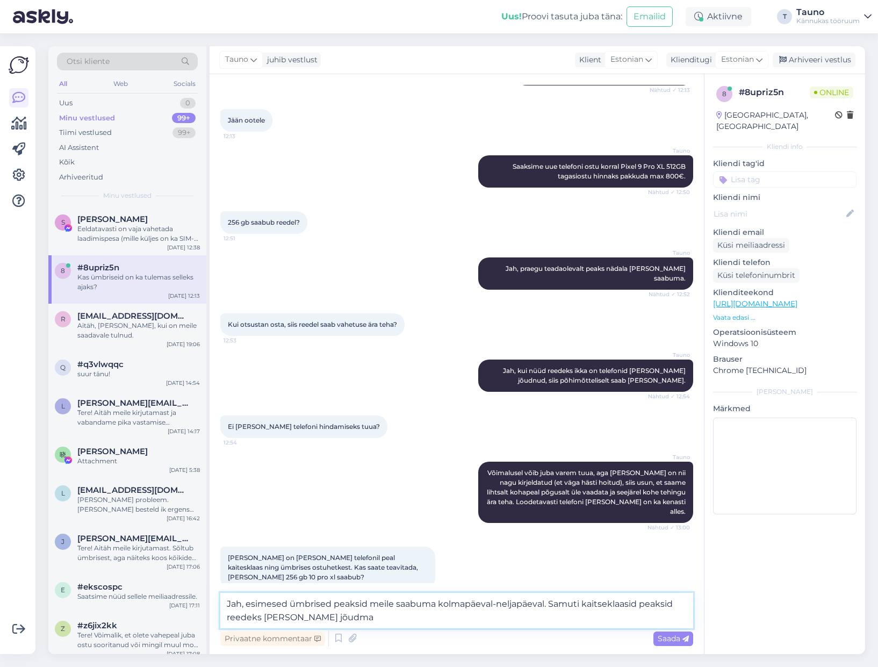
type textarea "Jah, esimesed ümbrised peaksid meile saabuma kolmapäeval-neljapäeval. Samuti ka…"
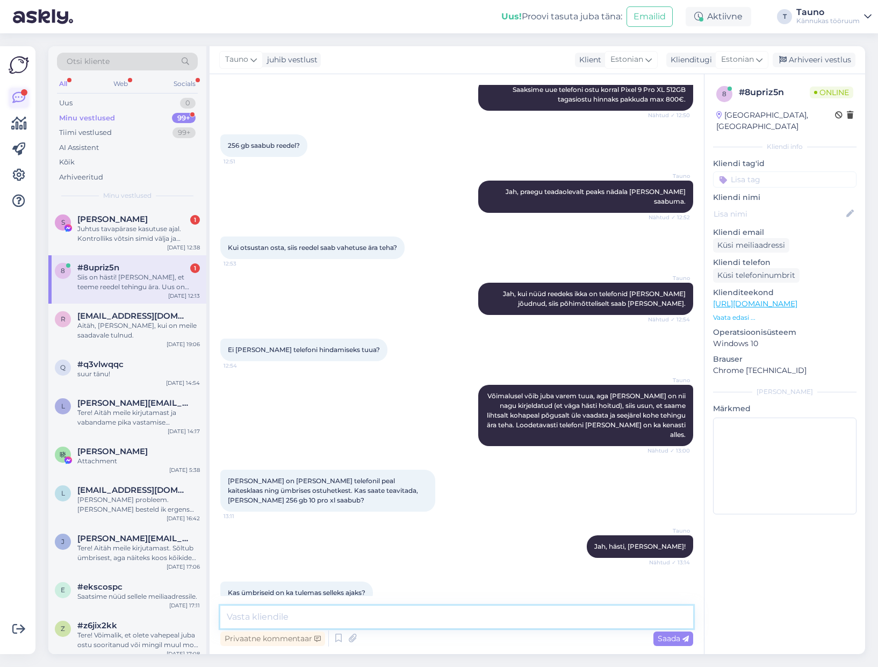
scroll to position [2193, 0]
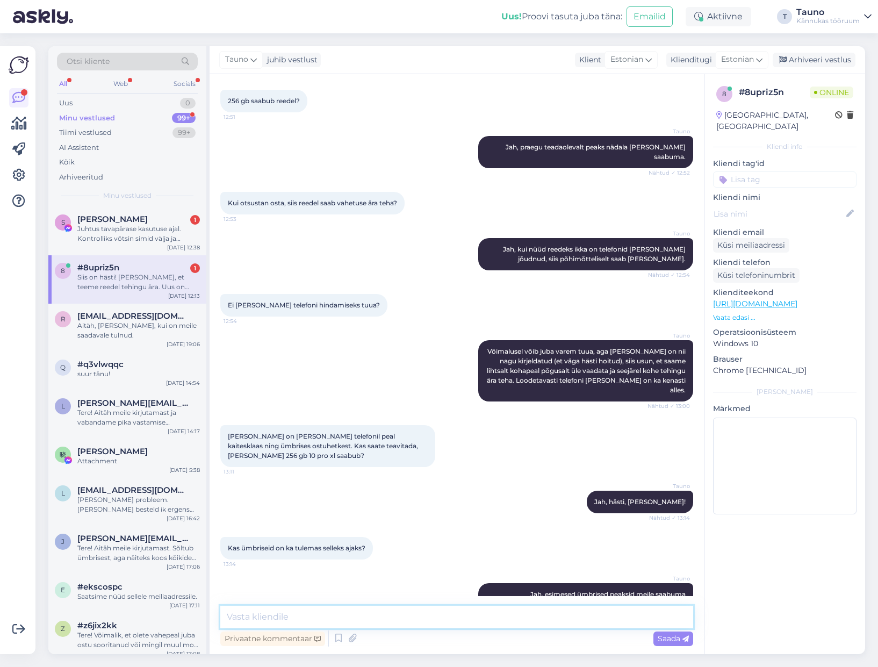
click at [303, 614] on textarea at bounding box center [456, 616] width 473 height 23
type textarea "Hästi, [PERSON_NAME], kui telefonid on [PERSON_NAME] jõudnud."
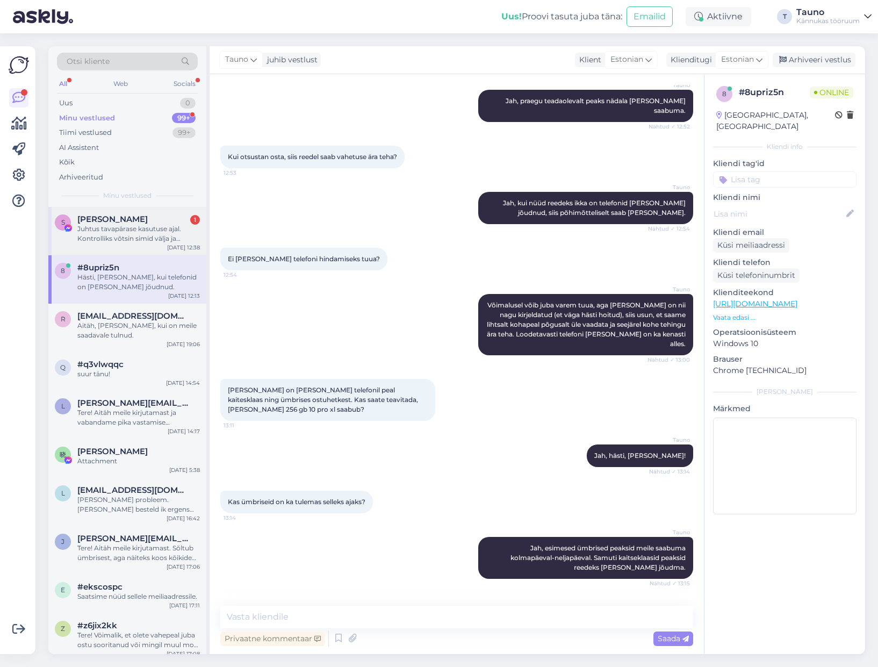
click at [102, 224] on div "Juhtus tavapärase kasutuse ajal. Kontrolliks võtsin simid välja ja tuvastasin, …" at bounding box center [138, 233] width 122 height 19
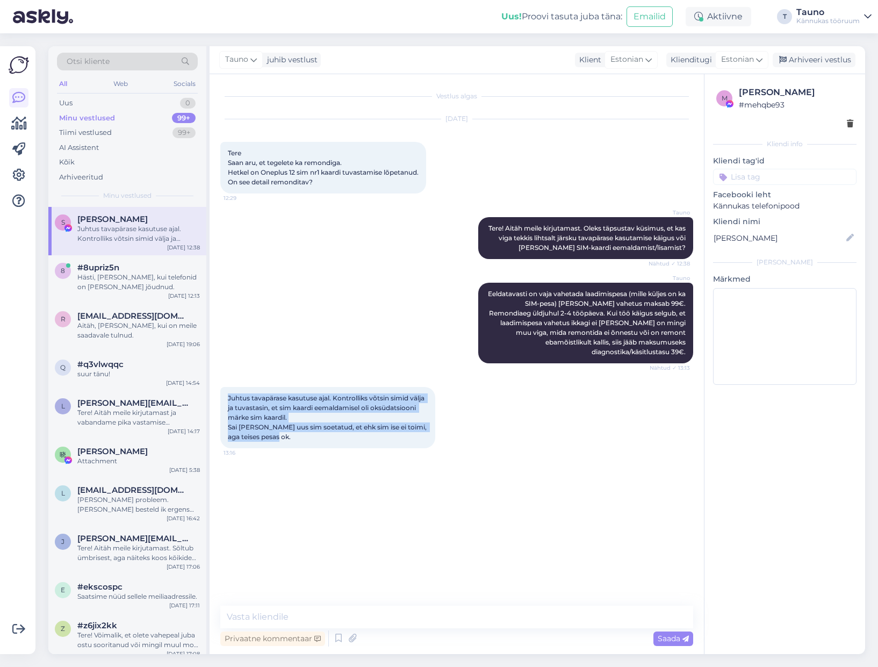
drag, startPoint x: 283, startPoint y: 430, endPoint x: 222, endPoint y: 388, distance: 73.9
click at [222, 388] on div "Juhtus tavapärase kasutuse ajal. Kontrolliks võtsin simid välja ja tuvastasin, …" at bounding box center [327, 417] width 215 height 61
copy span "Juhtus tavapärase kasutuse ajal. Kontrolliks võtsin simid välja ja tuvastasin, …"
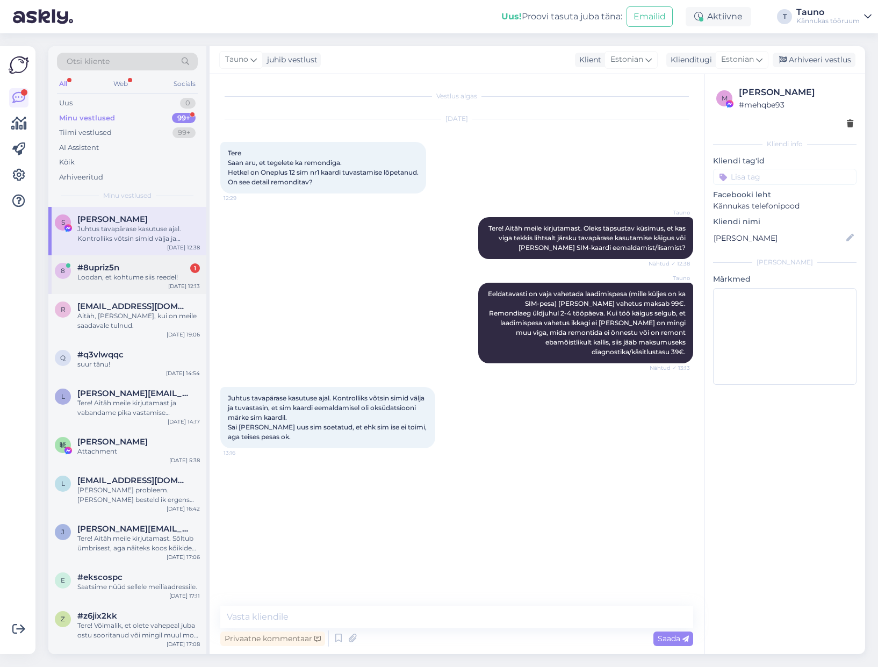
click at [108, 270] on span "#8upriz5n" at bounding box center [98, 268] width 42 height 10
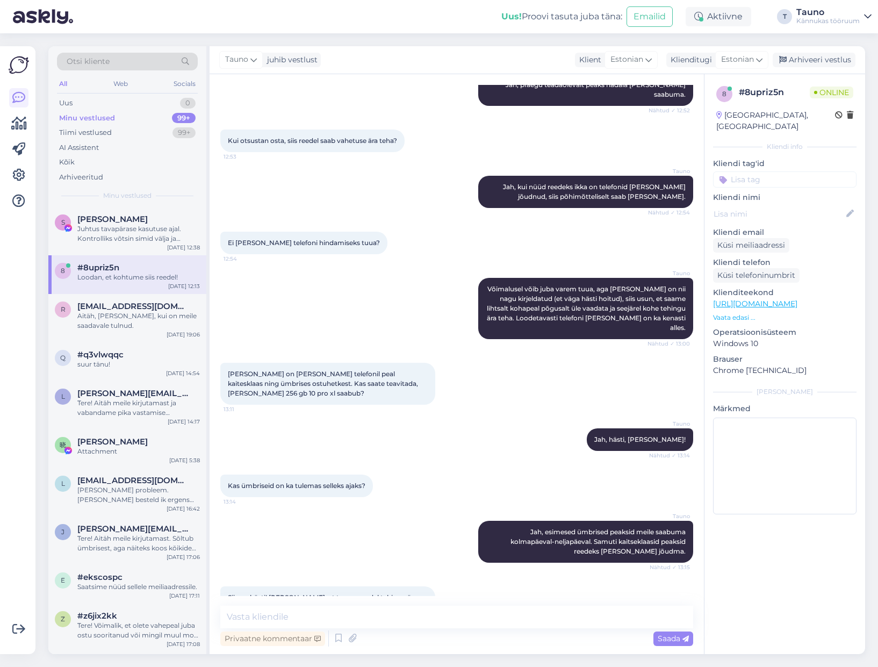
scroll to position [2285, 0]
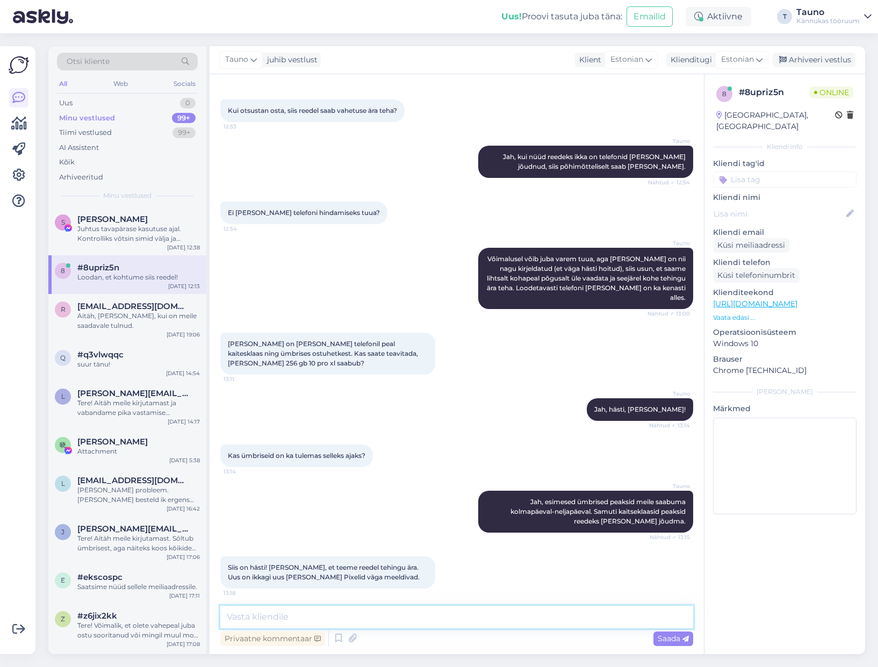
click at [255, 619] on textarea at bounding box center [456, 616] width 473 height 23
type textarea "Kohtumiseni! :-)"
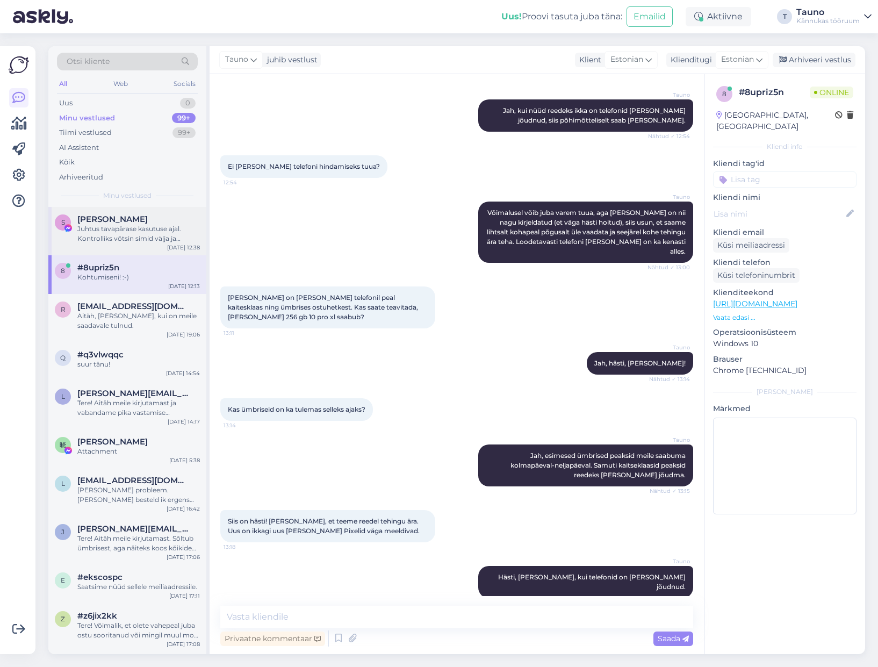
click at [106, 227] on div "Juhtus tavapärase kasutuse ajal. Kontrolliks võtsin simid välja ja tuvastasin, …" at bounding box center [138, 233] width 122 height 19
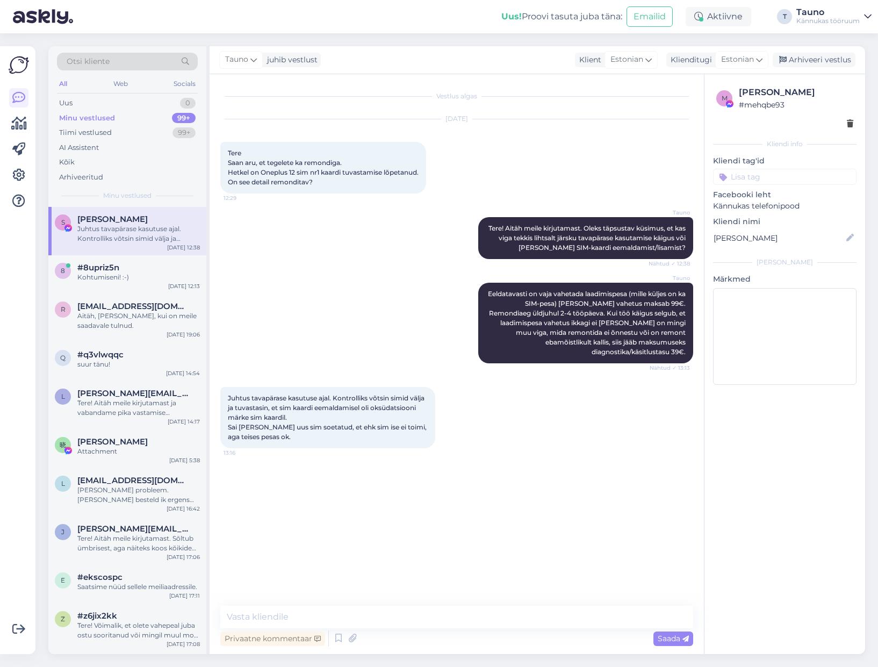
scroll to position [0, 0]
click at [113, 281] on div "Kohtumiseni! :-)" at bounding box center [138, 277] width 122 height 10
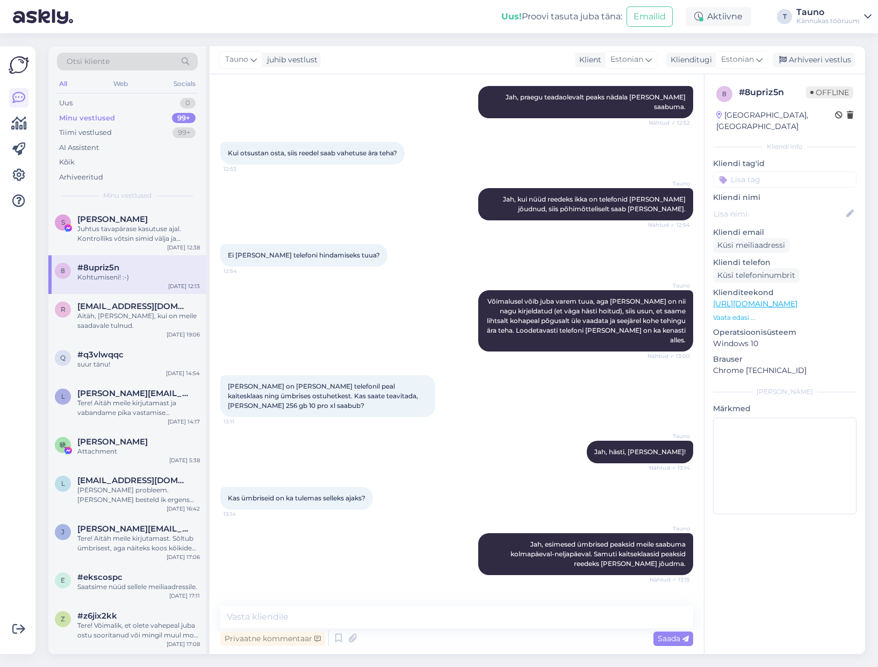
scroll to position [2332, 0]
